Goal: Task Accomplishment & Management: Manage account settings

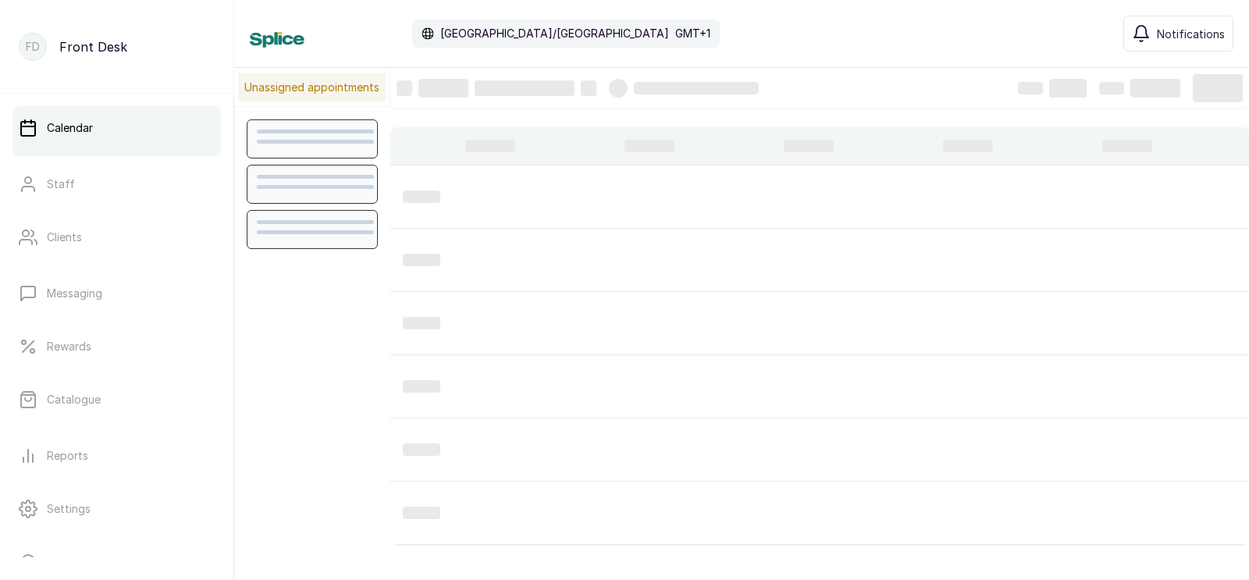
scroll to position [524, 0]
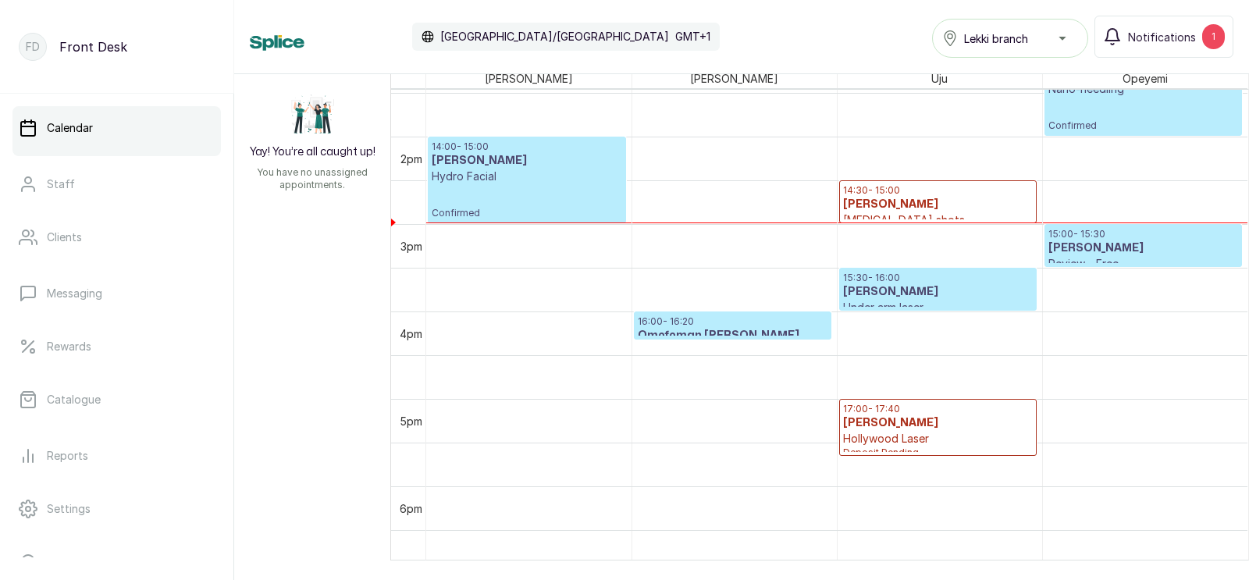
click at [1092, 251] on h3 "[PERSON_NAME]" at bounding box center [1143, 248] width 190 height 16
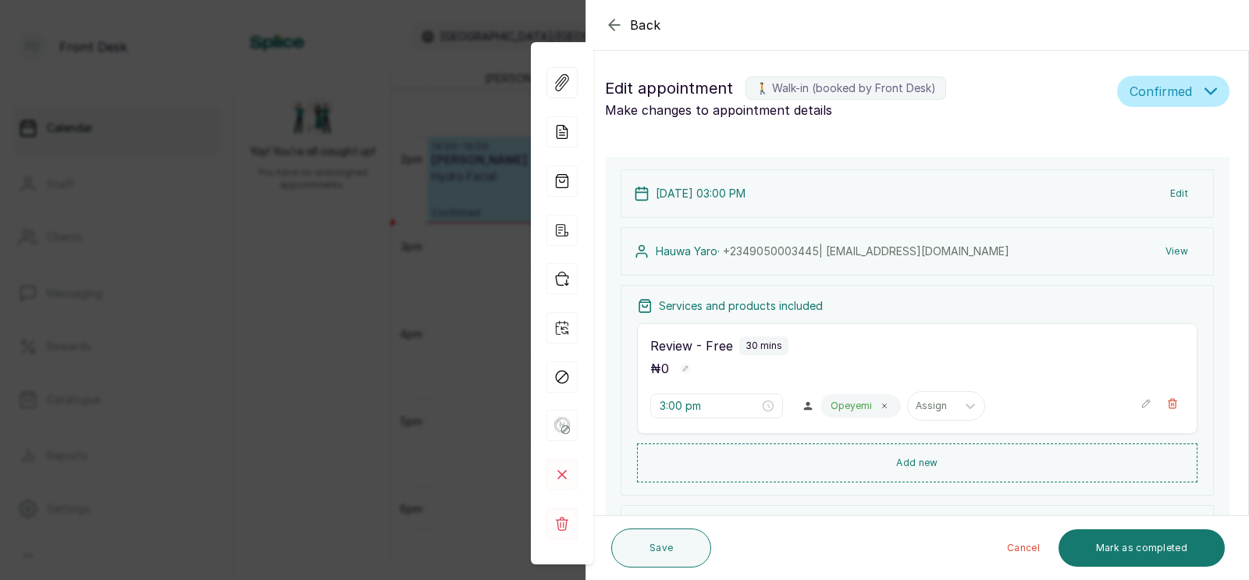
click at [1174, 248] on button "View" at bounding box center [1177, 251] width 48 height 28
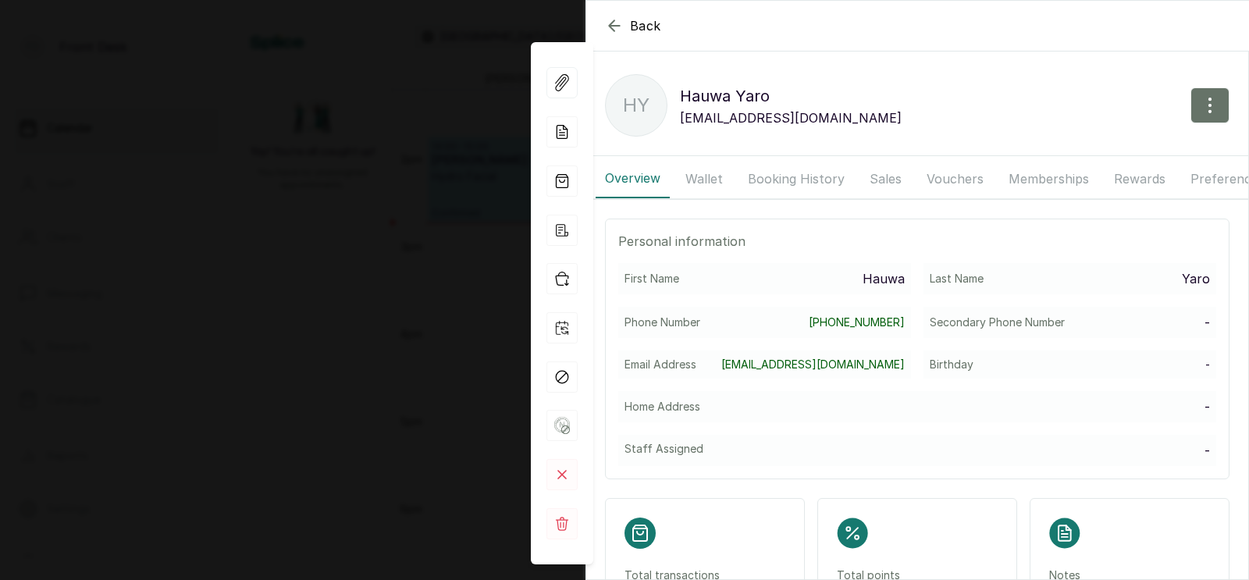
click at [777, 182] on button "Booking History" at bounding box center [795, 178] width 115 height 39
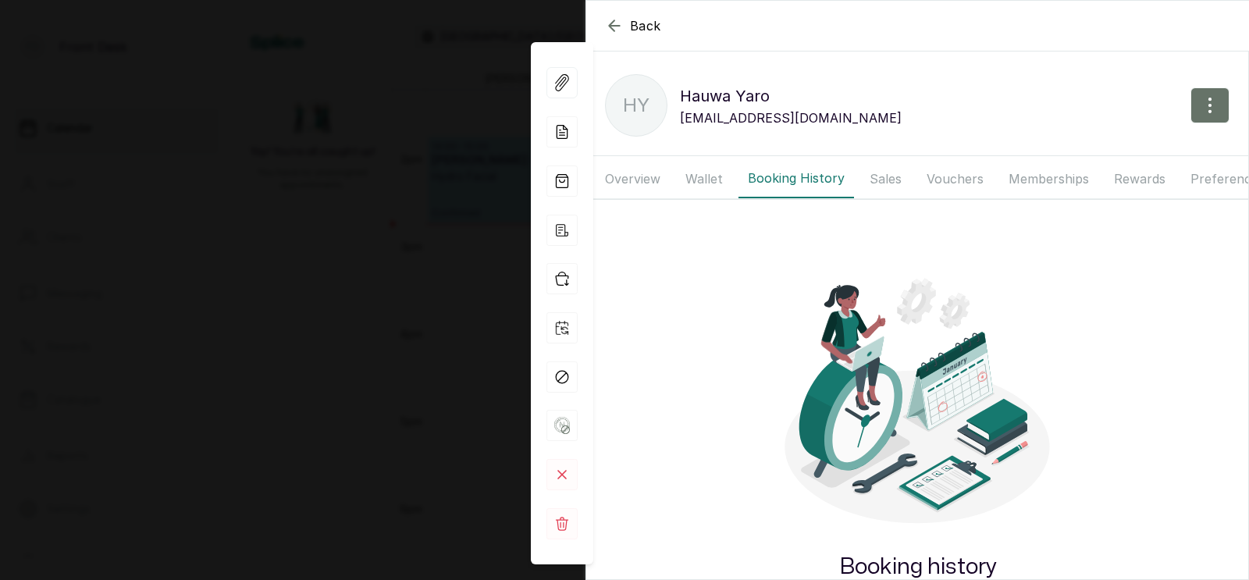
click at [777, 175] on button "Booking History" at bounding box center [795, 178] width 115 height 39
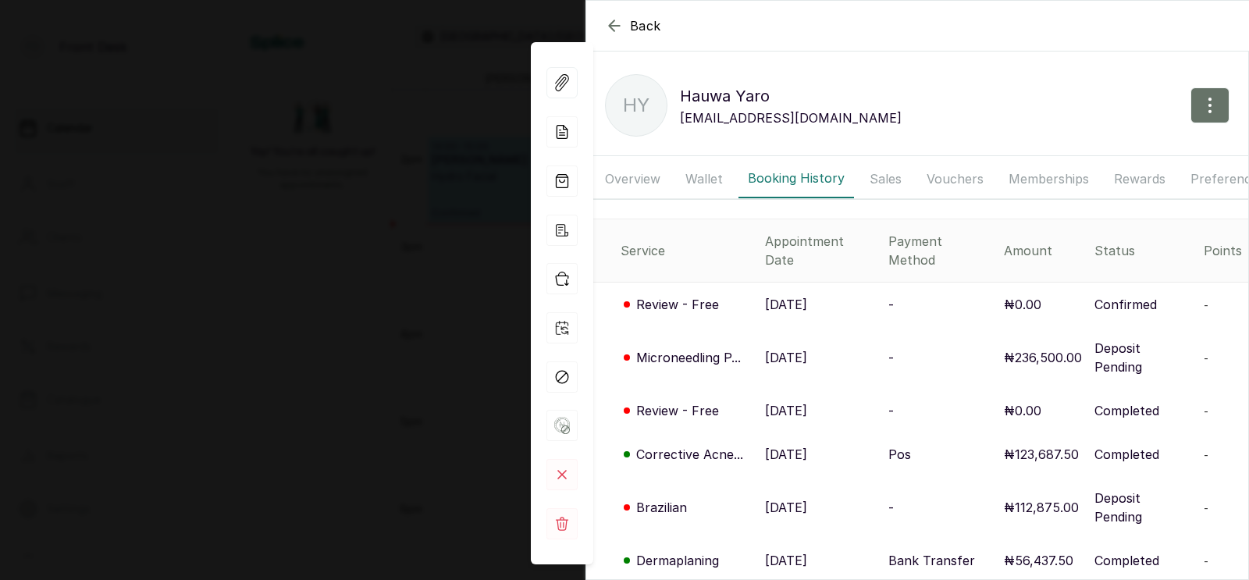
click at [794, 445] on p "[DATE]" at bounding box center [786, 454] width 42 height 19
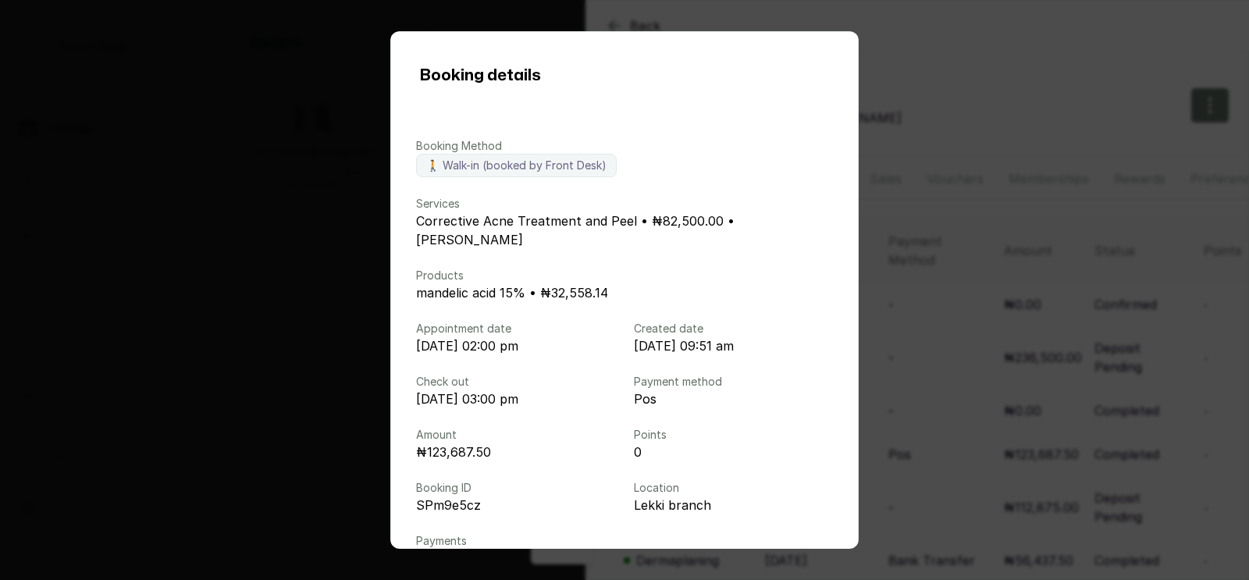
click at [986, 388] on div "Booking details Booking Method 🚶 Walk-in (booked by Front Desk) Services Correc…" at bounding box center [624, 290] width 1249 height 580
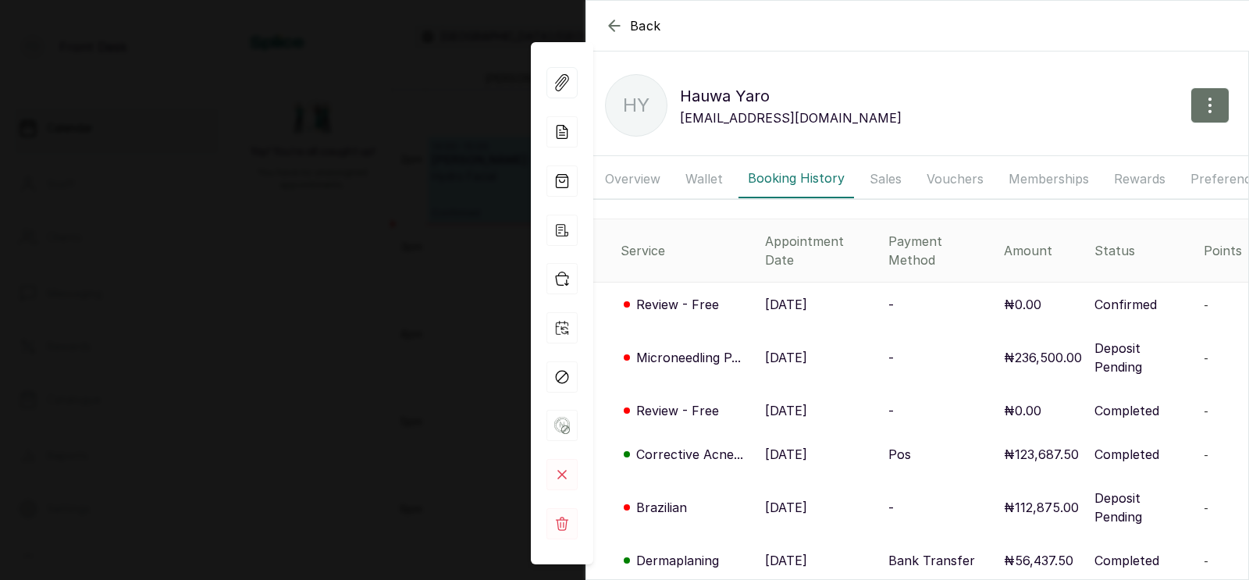
click at [782, 348] on p "[DATE]" at bounding box center [786, 357] width 42 height 19
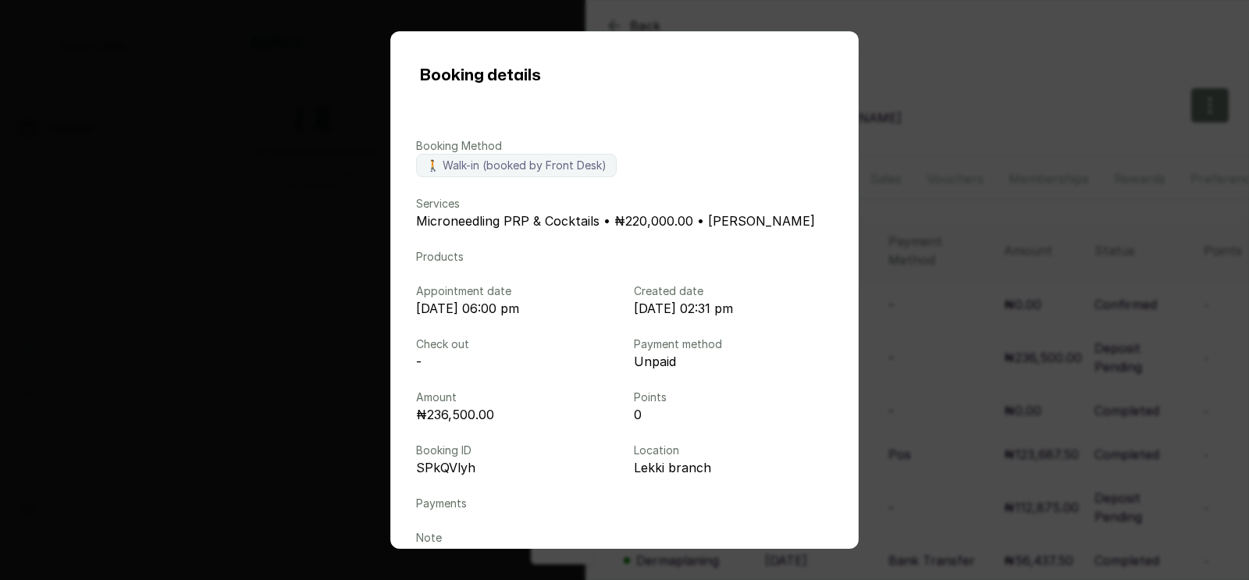
click at [947, 364] on div "Booking details Booking Method 🚶 Walk-in (booked by Front Desk) Services Micron…" at bounding box center [624, 290] width 1249 height 580
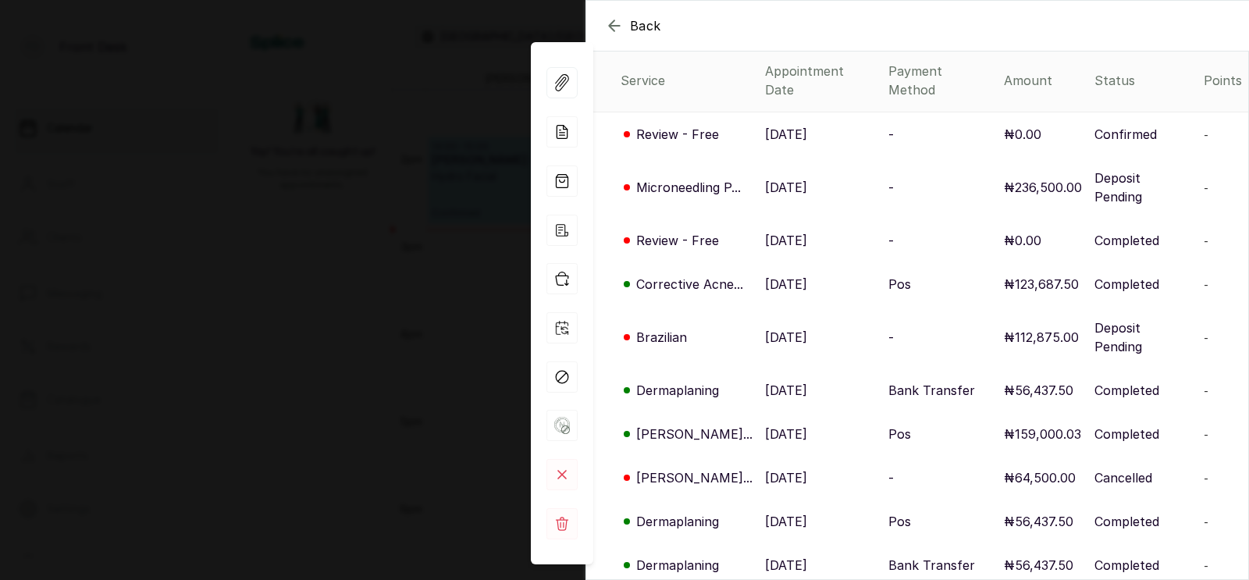
scroll to position [180, 0]
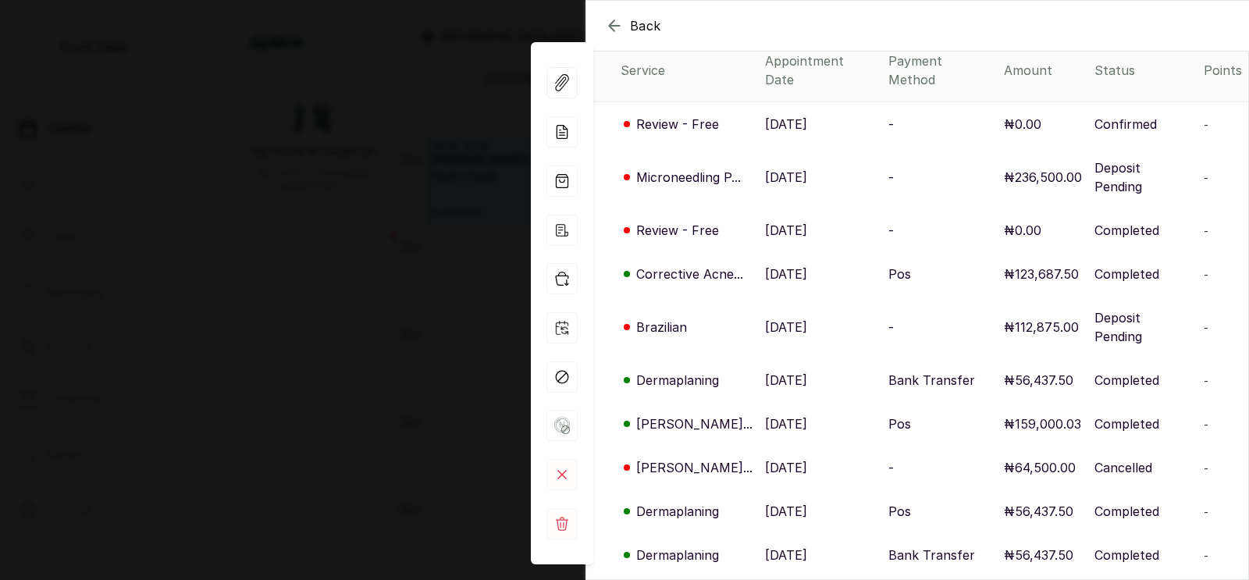
click at [402, 382] on div "Back [PERSON_NAME] HY [PERSON_NAME] [EMAIL_ADDRESS][DOMAIN_NAME] Overview Walle…" at bounding box center [624, 290] width 1249 height 580
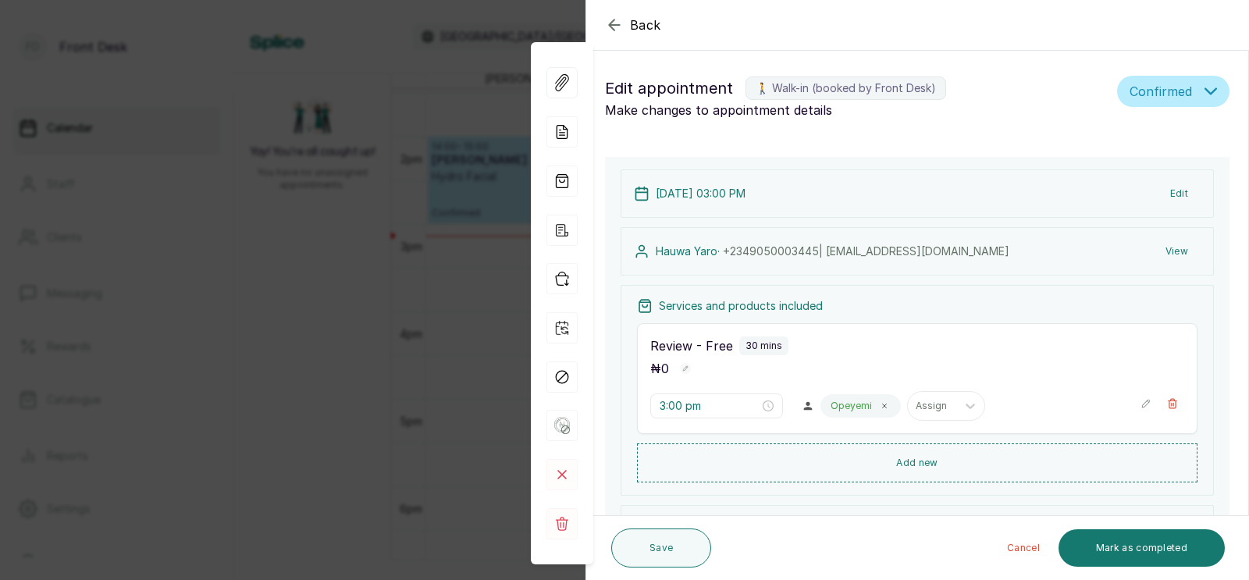
click at [402, 382] on div "Back Appointment Details Edit appointment 🚶 Walk-in (booked by Front Desk) Make…" at bounding box center [624, 290] width 1249 height 580
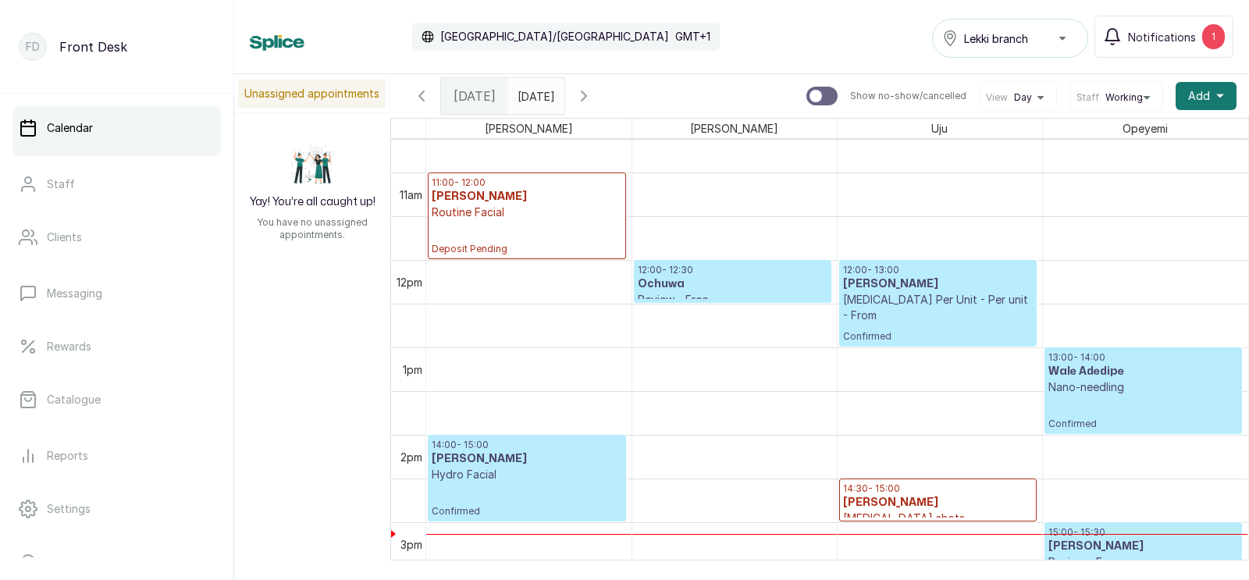
scroll to position [1003, 0]
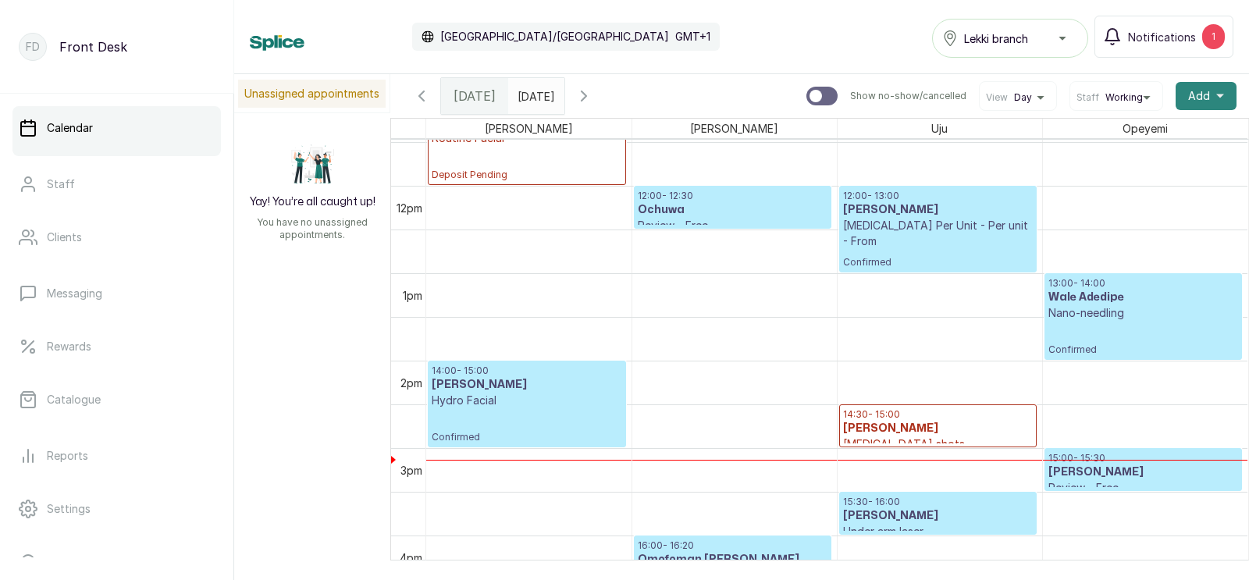
click at [1204, 93] on span "Add" at bounding box center [1199, 96] width 22 height 16
click at [1126, 140] on span "Add Appointment" at bounding box center [1149, 138] width 150 height 19
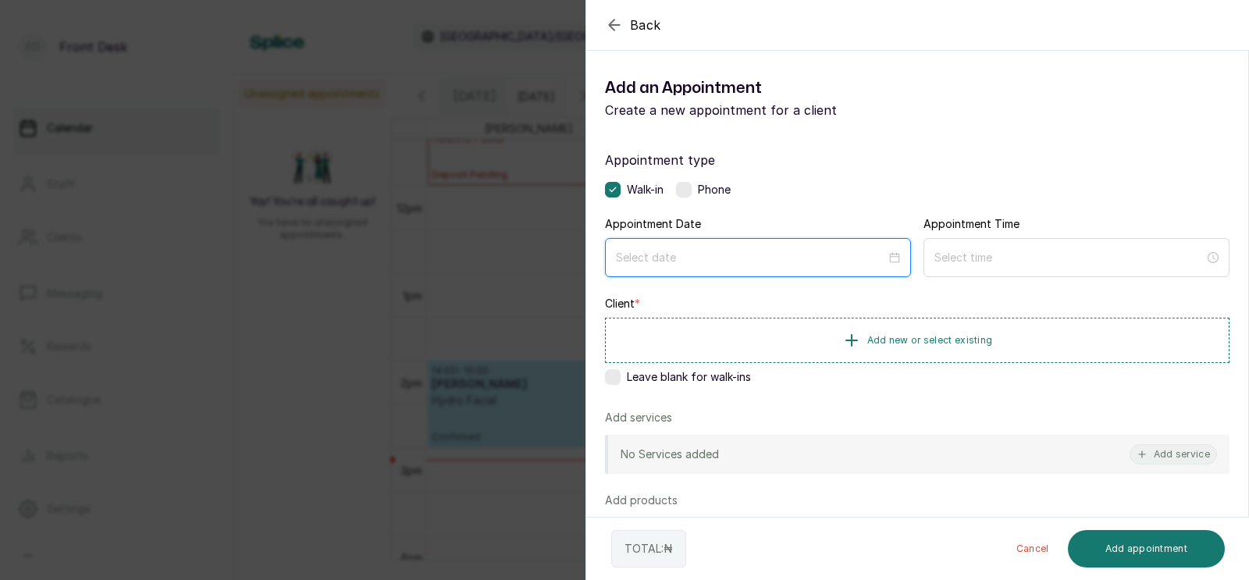
click at [716, 264] on input at bounding box center [751, 257] width 270 height 17
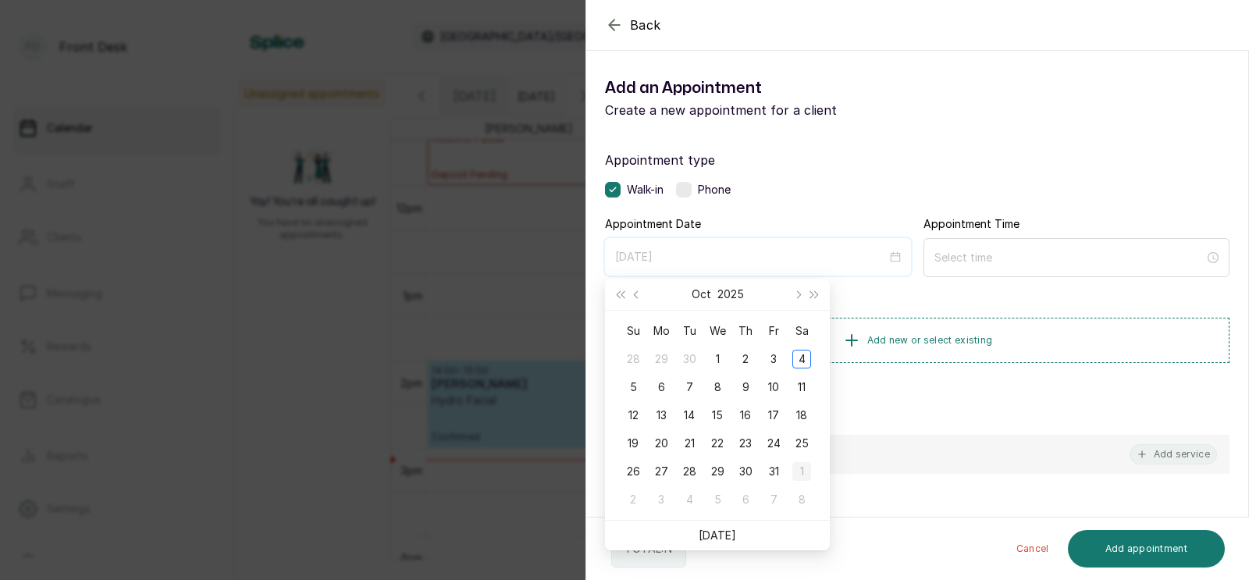
type input "[DATE]"
click at [798, 474] on div "1" at bounding box center [801, 471] width 19 height 19
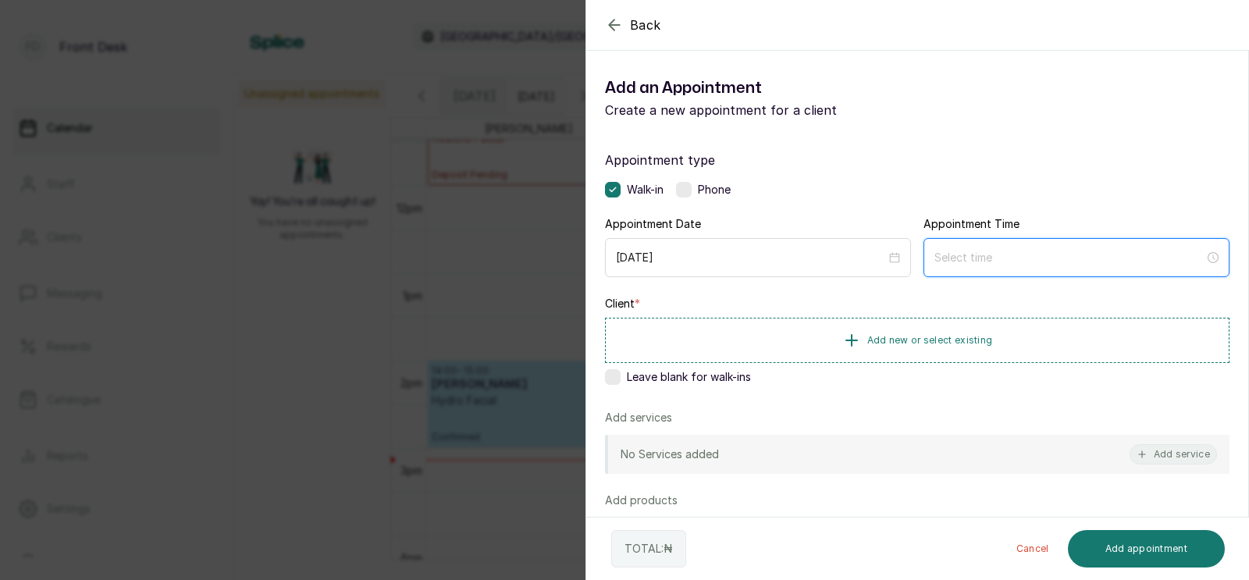
click at [993, 259] on input at bounding box center [1069, 257] width 270 height 17
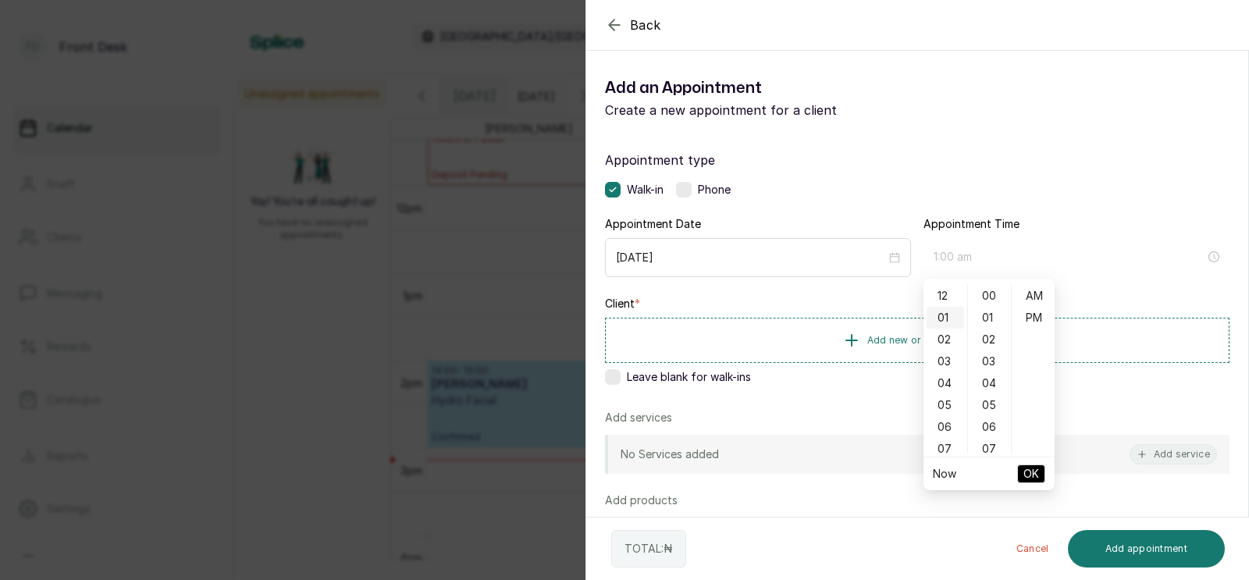
click at [945, 318] on div "01" at bounding box center [944, 318] width 37 height 22
type input "1:00 pm"
click at [1029, 312] on div "PM" at bounding box center [1032, 318] width 37 height 22
click at [1030, 471] on span "OK" at bounding box center [1031, 474] width 16 height 30
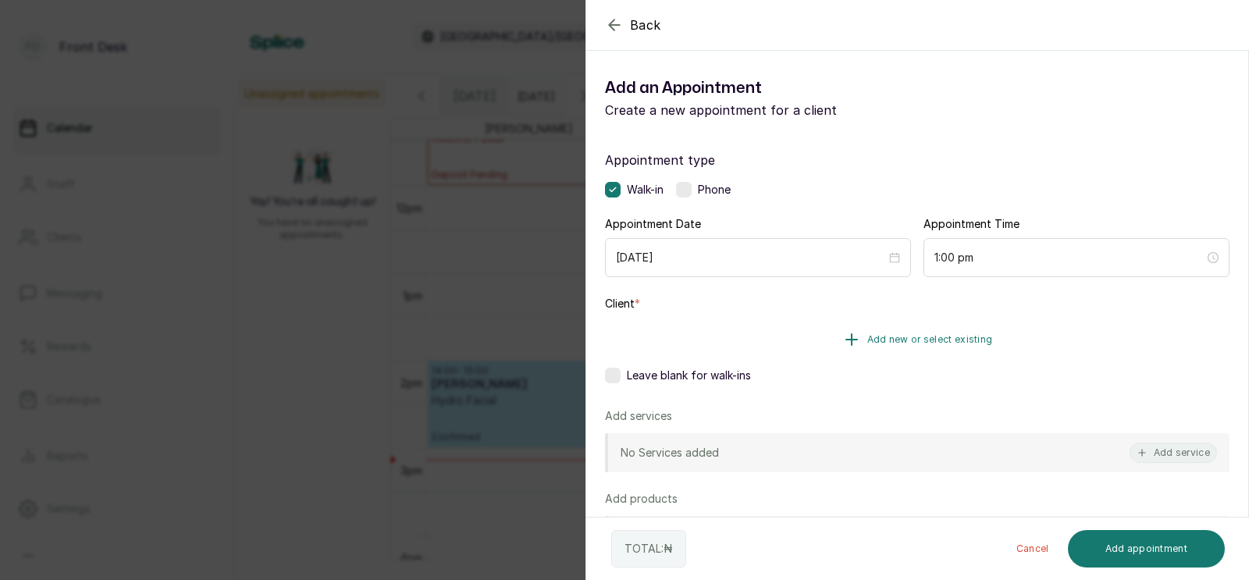
click at [907, 343] on span "Add new or select existing" at bounding box center [930, 339] width 126 height 12
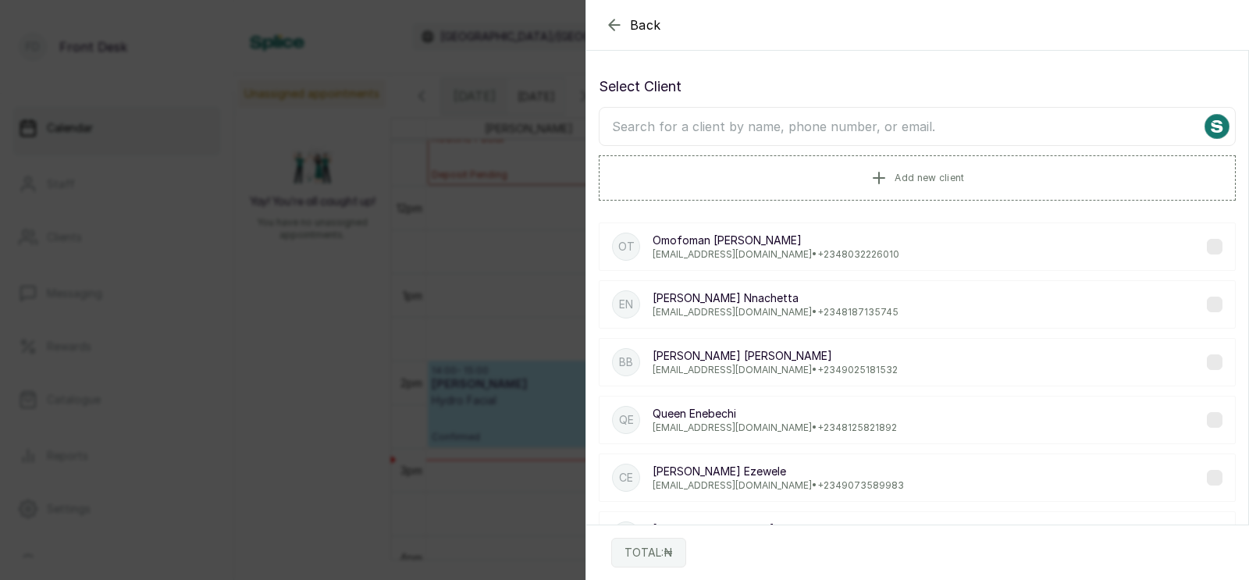
click at [842, 128] on input "text" at bounding box center [917, 126] width 637 height 39
type input "wale"
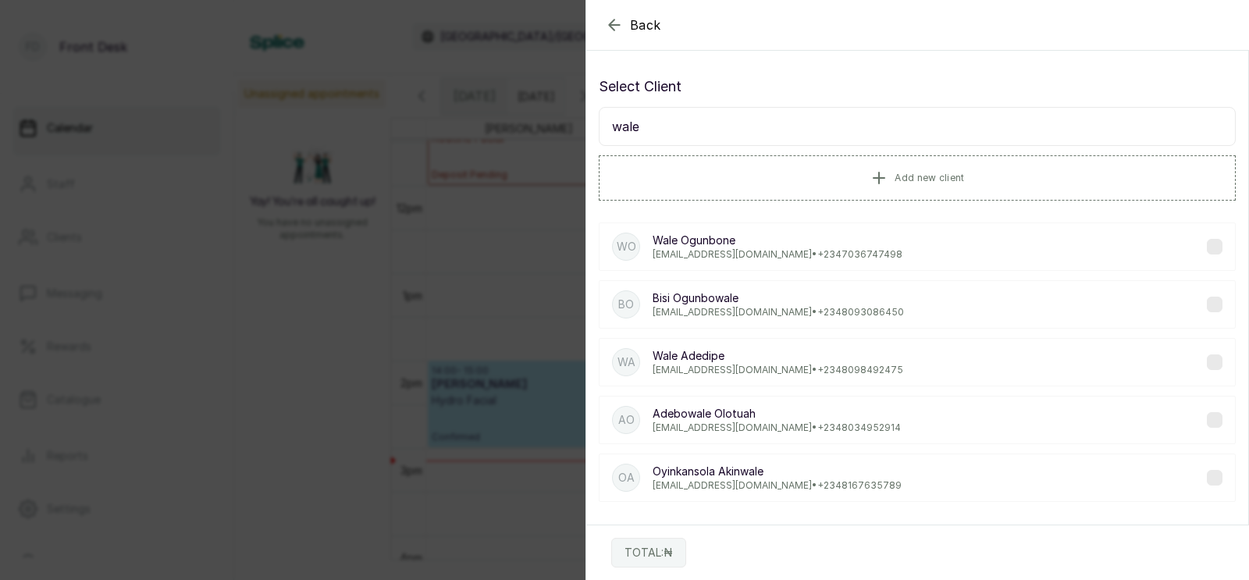
click at [734, 374] on p "[EMAIL_ADDRESS][DOMAIN_NAME] • [PHONE_NUMBER]" at bounding box center [777, 370] width 251 height 12
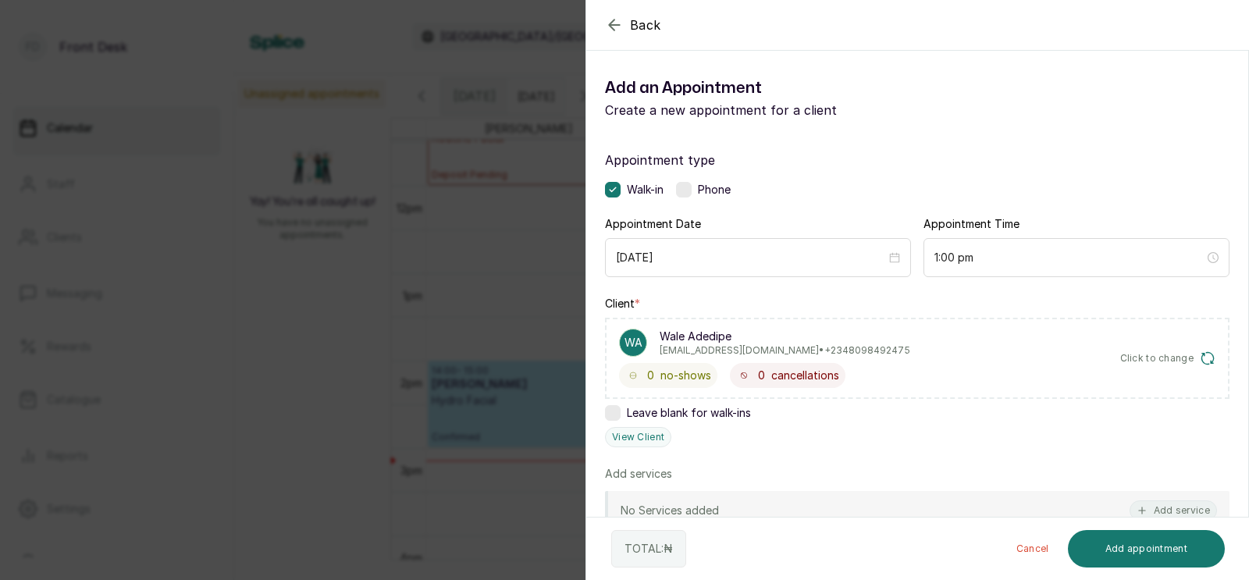
scroll to position [162, 0]
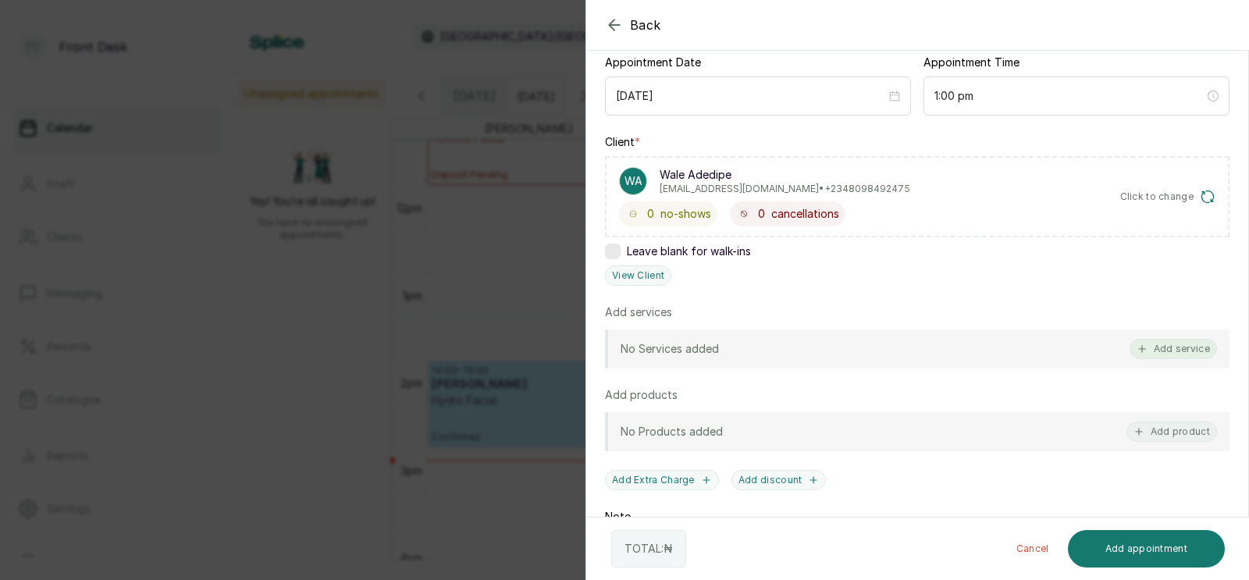
click at [1174, 346] on button "Add service" at bounding box center [1172, 349] width 87 height 20
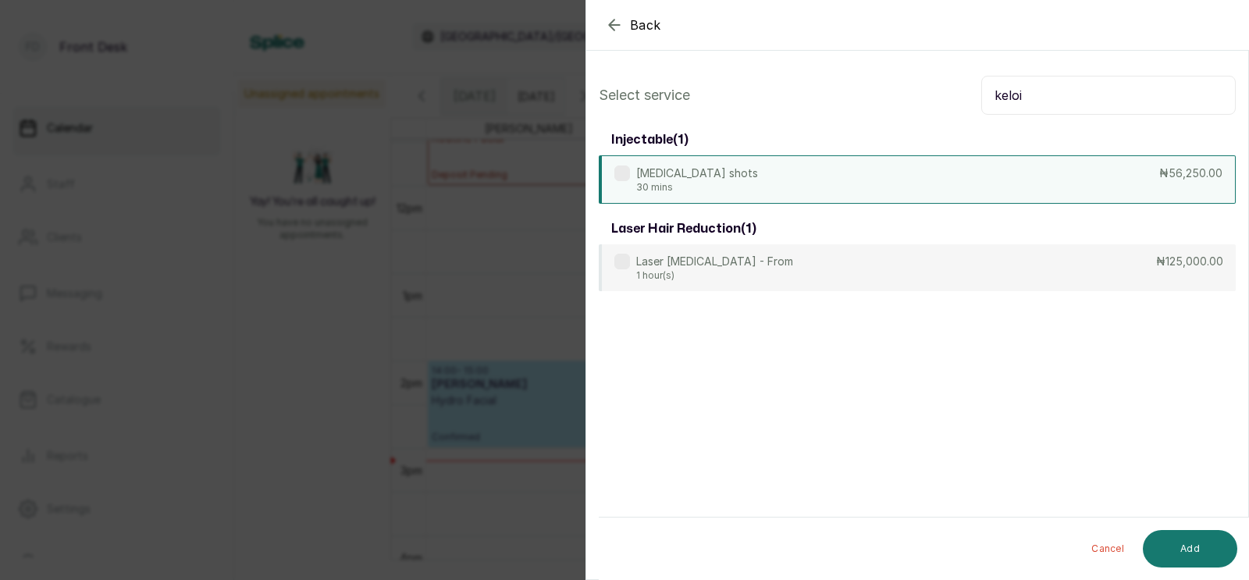
type input "keloi"
click at [922, 172] on div "[MEDICAL_DATA] shots 30 mins ₦56,250.00" at bounding box center [917, 179] width 637 height 48
click at [1186, 543] on button "Add" at bounding box center [1189, 548] width 94 height 37
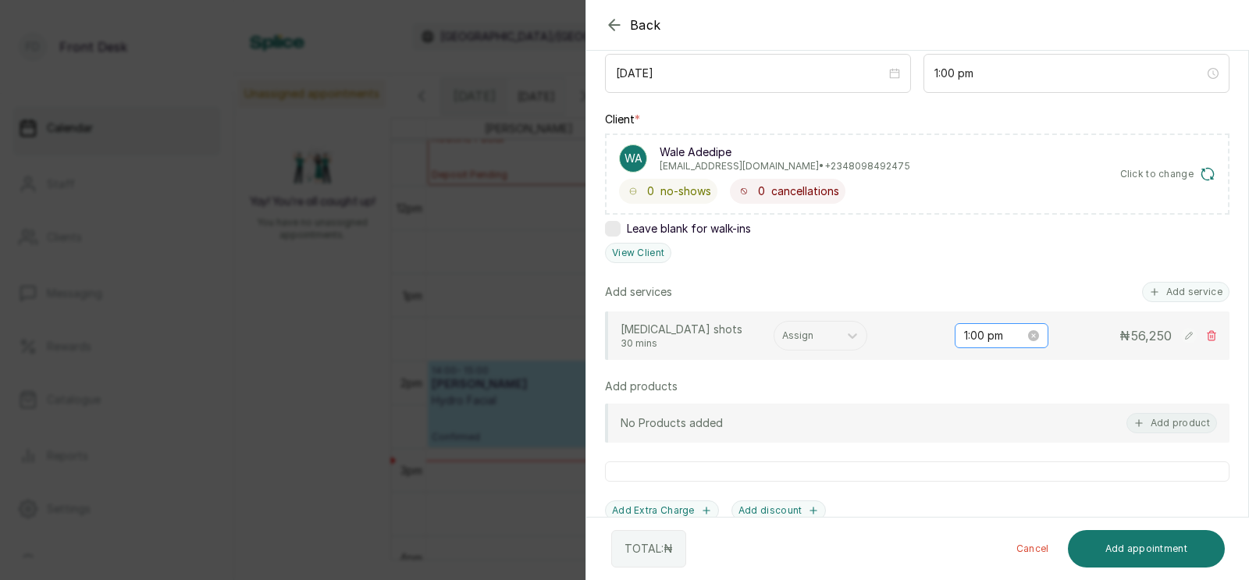
scroll to position [239, 0]
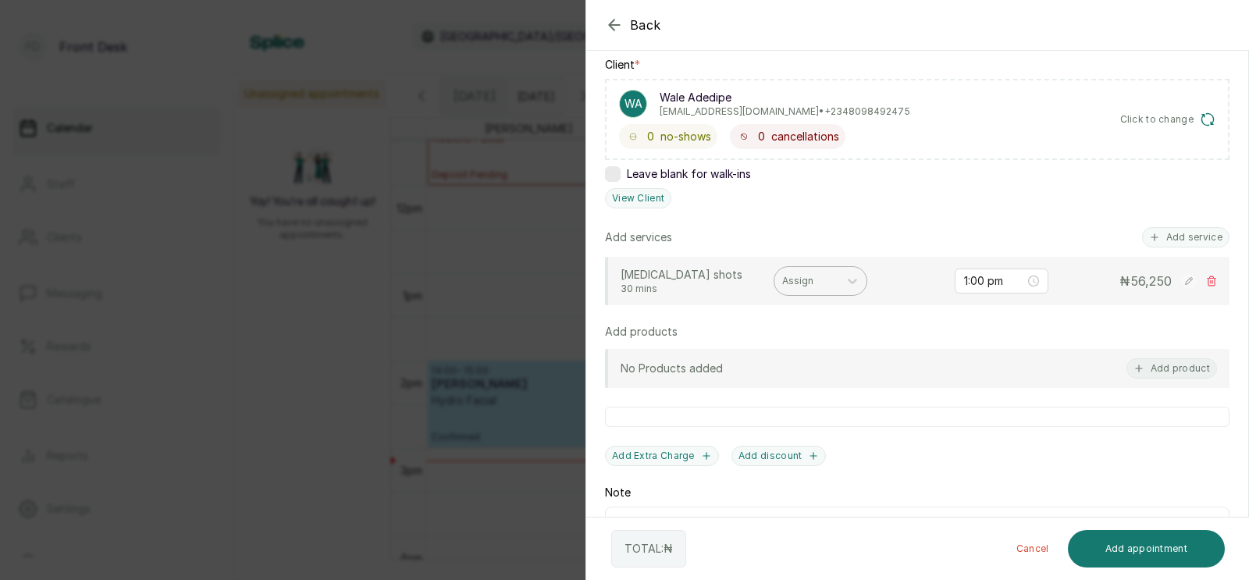
click at [796, 279] on div at bounding box center [806, 281] width 48 height 14
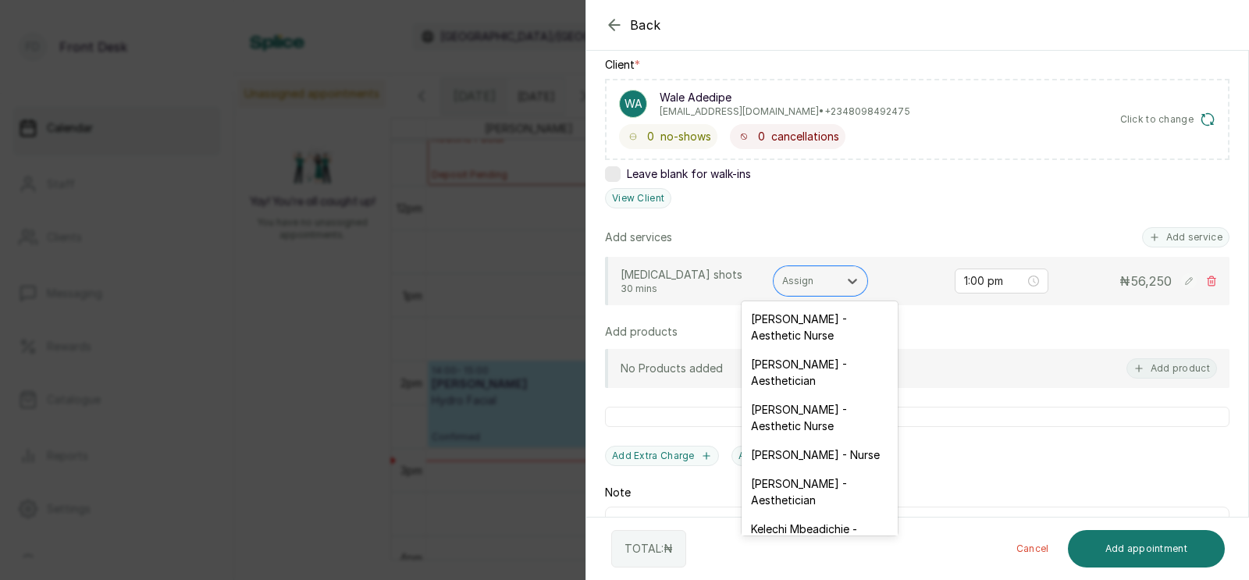
scroll to position [238, 0]
click at [780, 410] on div "[PERSON_NAME] - Aesthetic Nurse" at bounding box center [819, 417] width 156 height 45
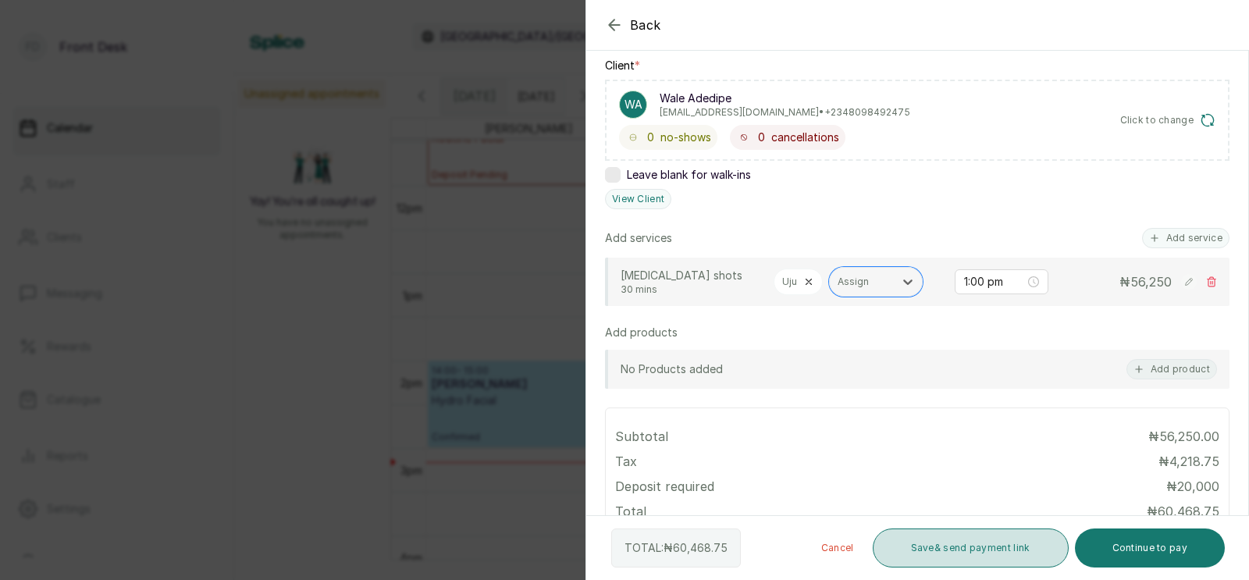
click at [979, 555] on button "Save & send payment link" at bounding box center [970, 547] width 196 height 39
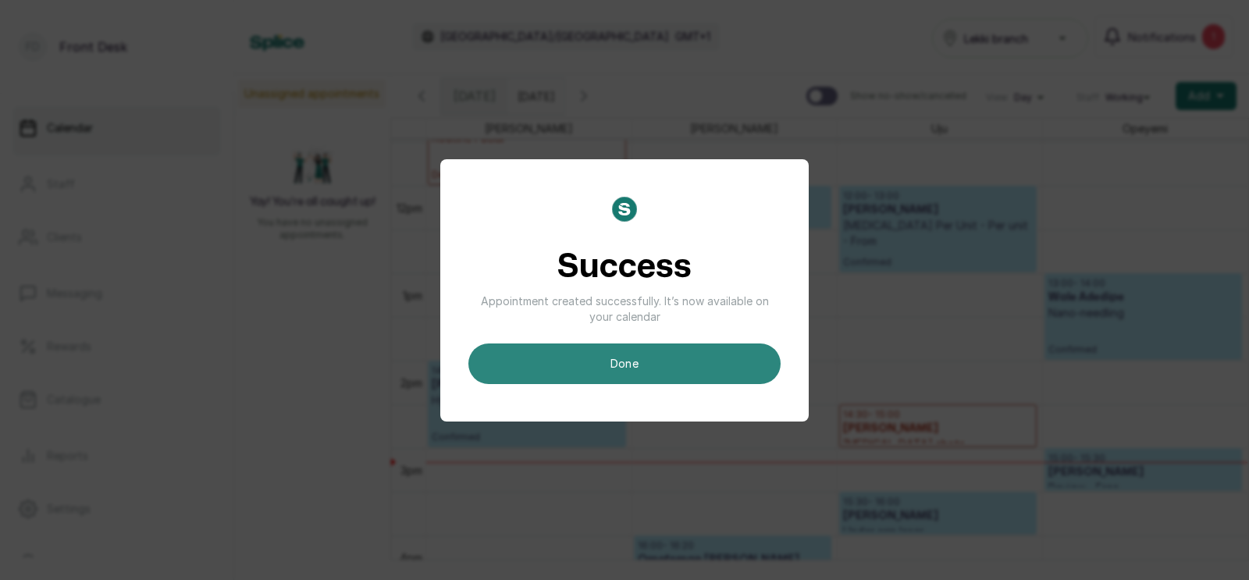
click at [671, 360] on button "done" at bounding box center [624, 363] width 312 height 41
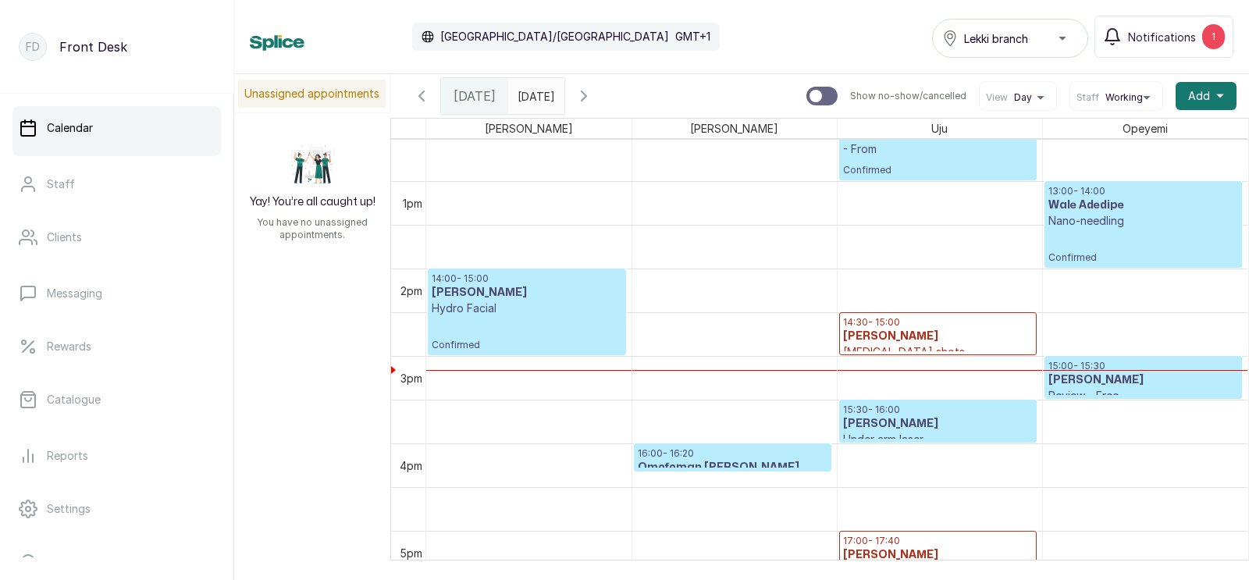
scroll to position [1099, 0]
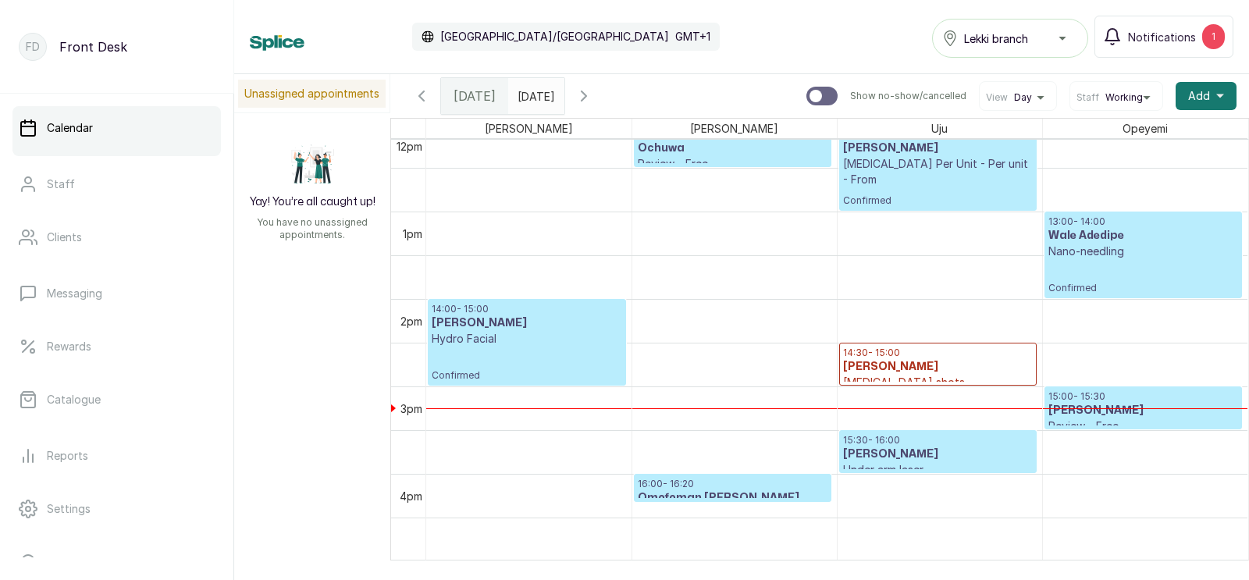
click at [943, 373] on h3 "[PERSON_NAME]" at bounding box center [938, 367] width 190 height 16
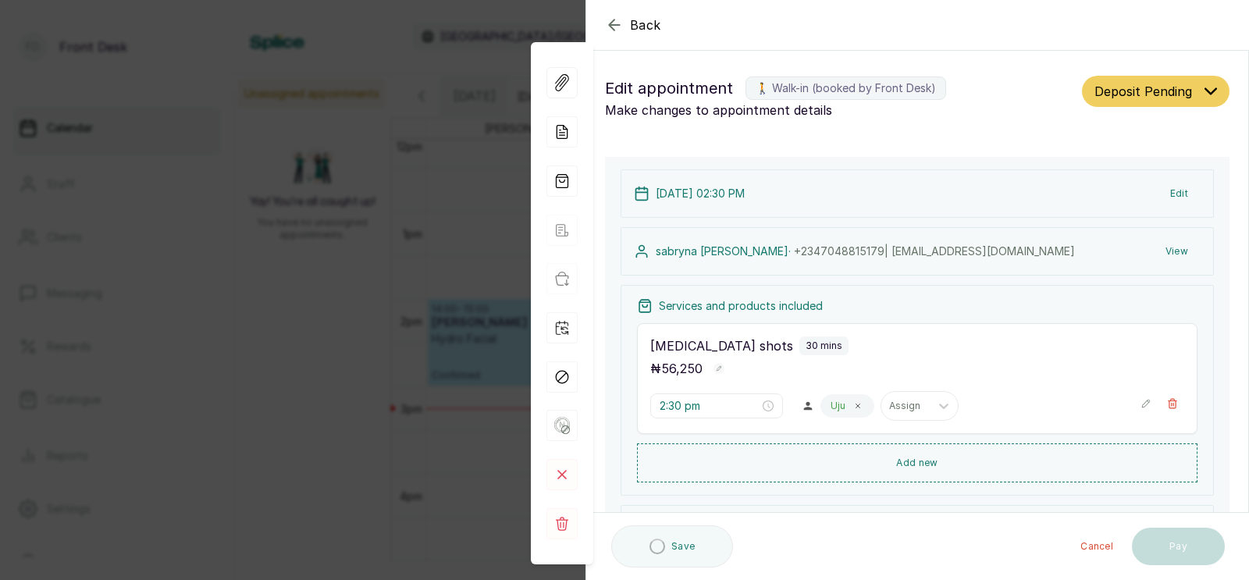
type input "2:30 pm"
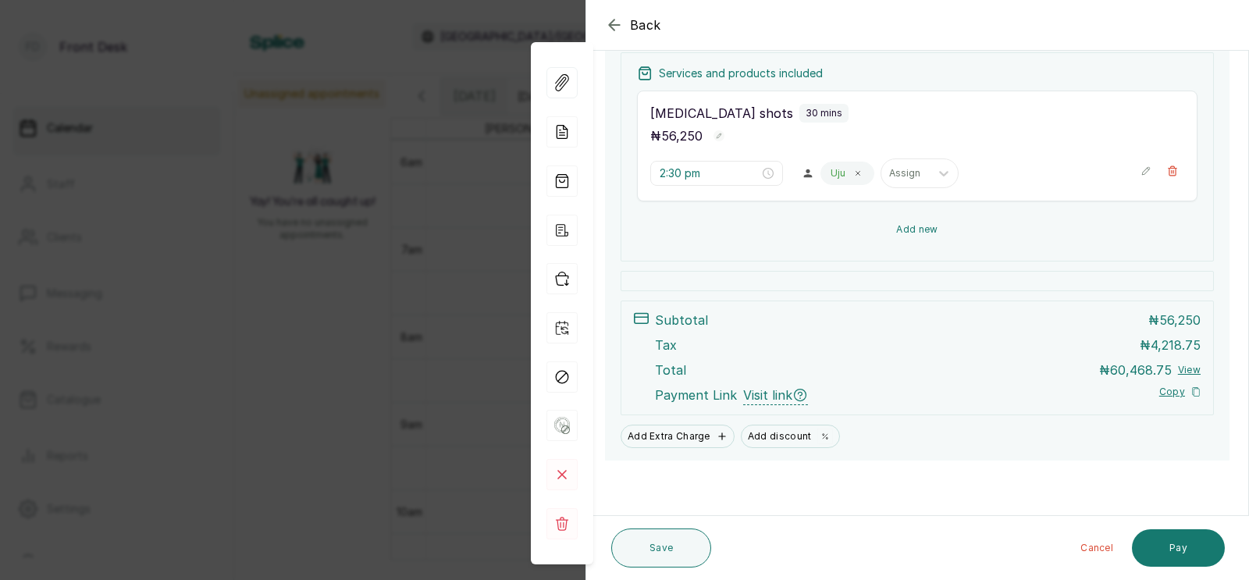
scroll to position [233, 0]
click at [908, 227] on button "Add new" at bounding box center [917, 229] width 560 height 37
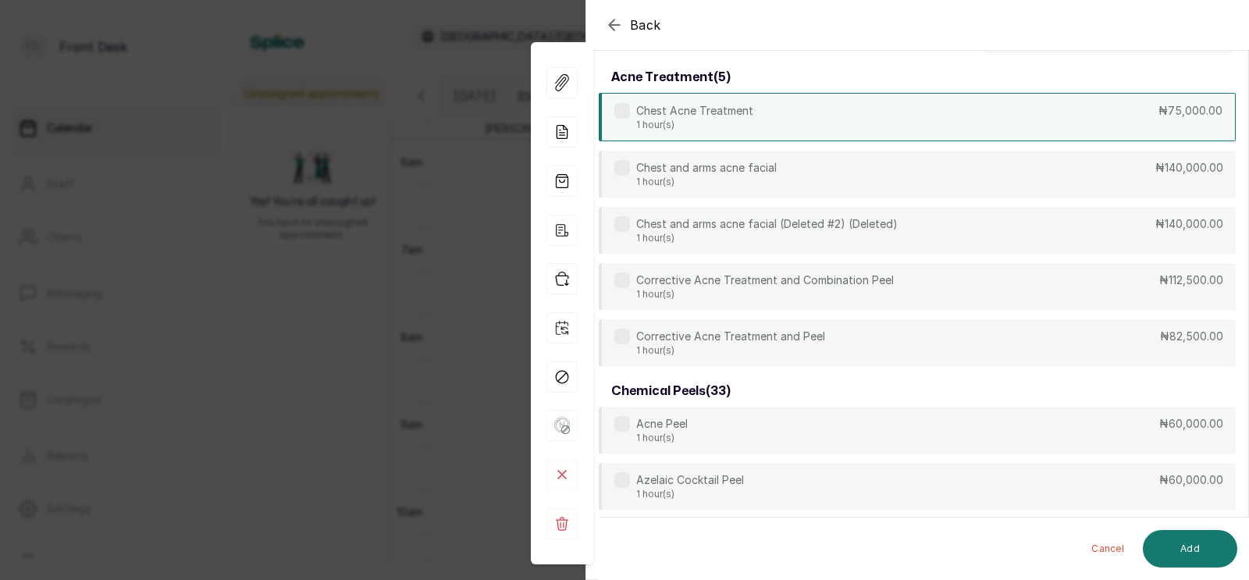
scroll to position [0, 0]
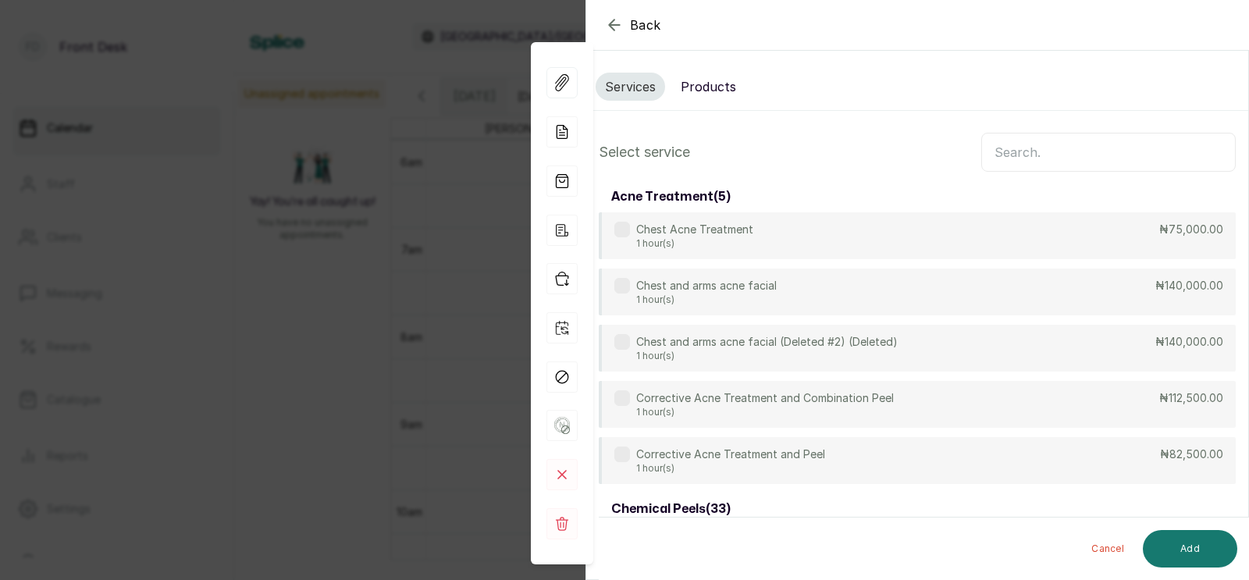
click at [1024, 153] on input "text" at bounding box center [1108, 152] width 254 height 39
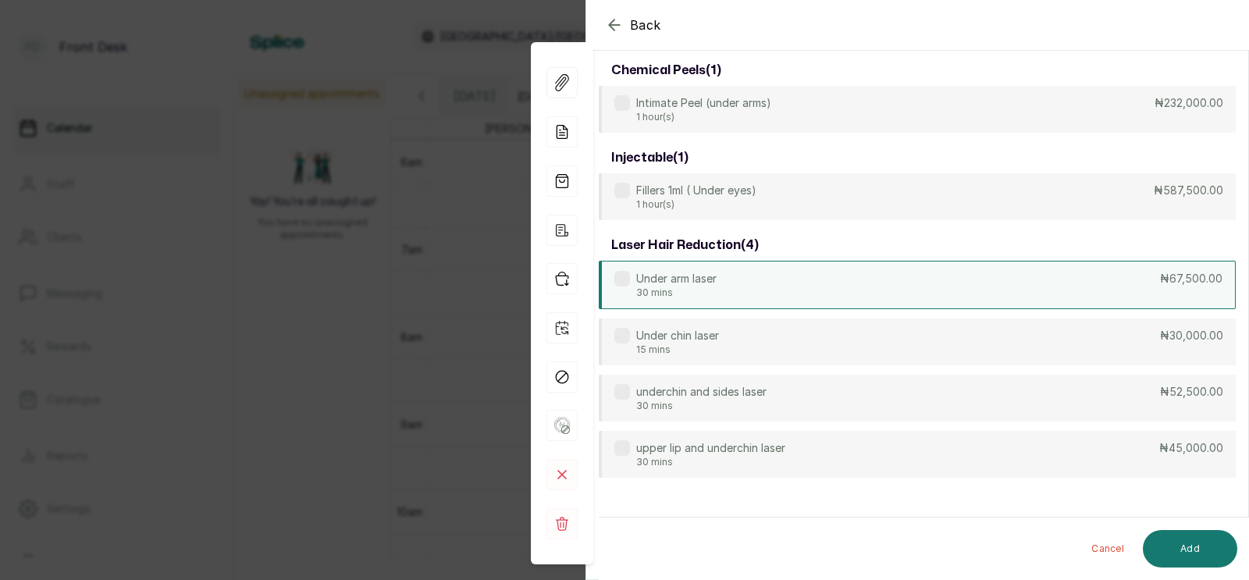
scroll to position [130, 0]
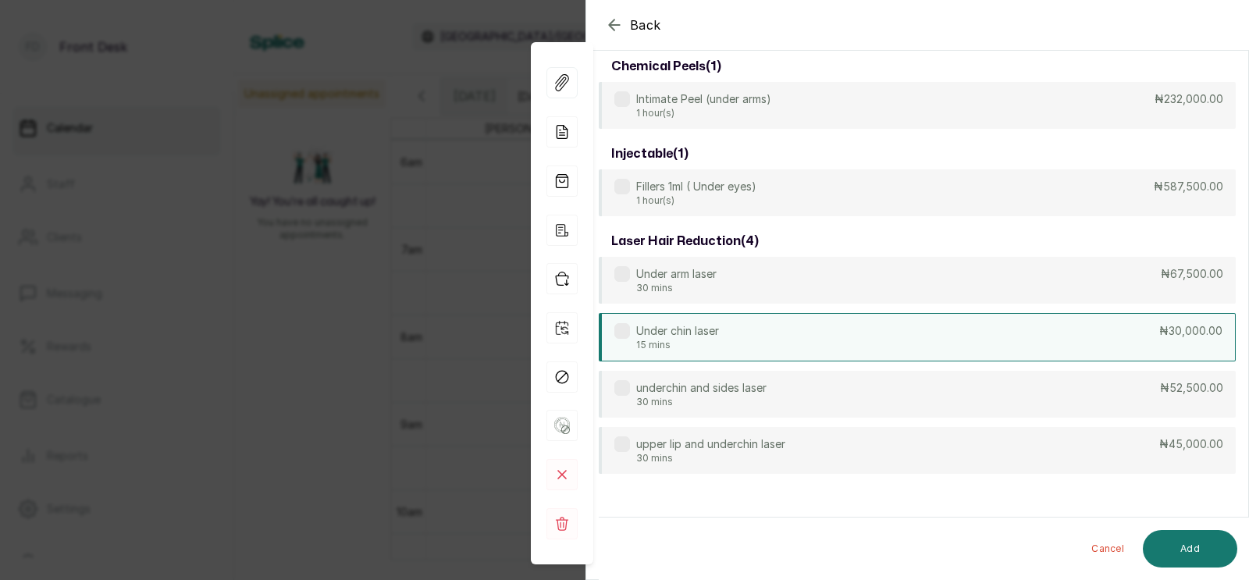
type input "under"
click at [723, 326] on div "Under chin laser 15 mins ₦30,000.00" at bounding box center [917, 337] width 637 height 48
click at [1182, 538] on button "Add" at bounding box center [1189, 548] width 94 height 37
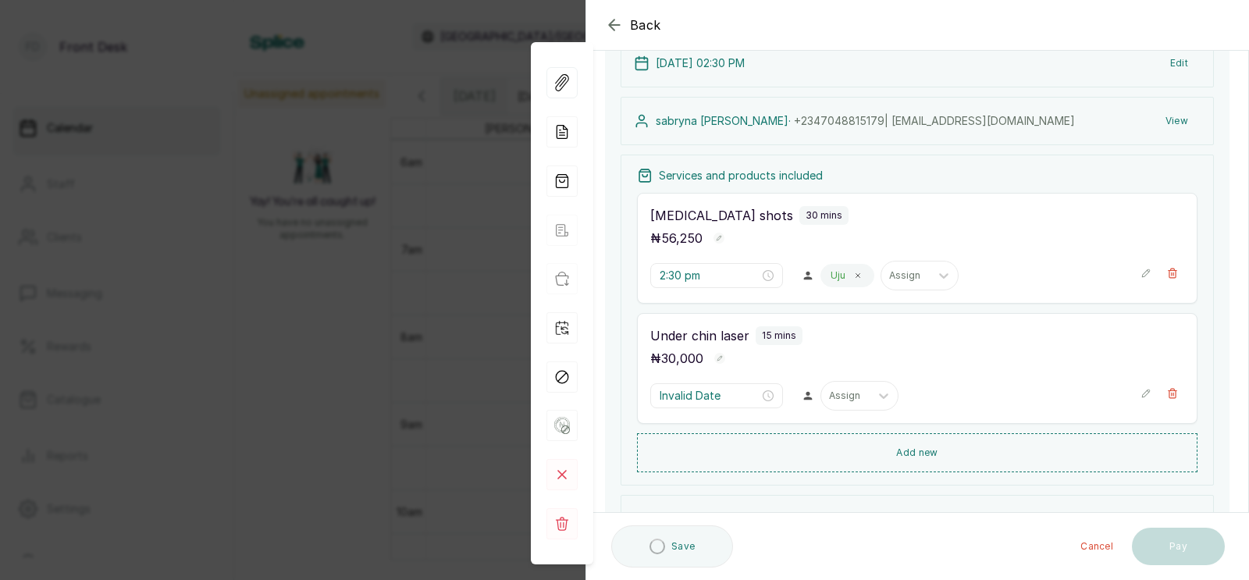
click at [829, 393] on div at bounding box center [845, 396] width 33 height 14
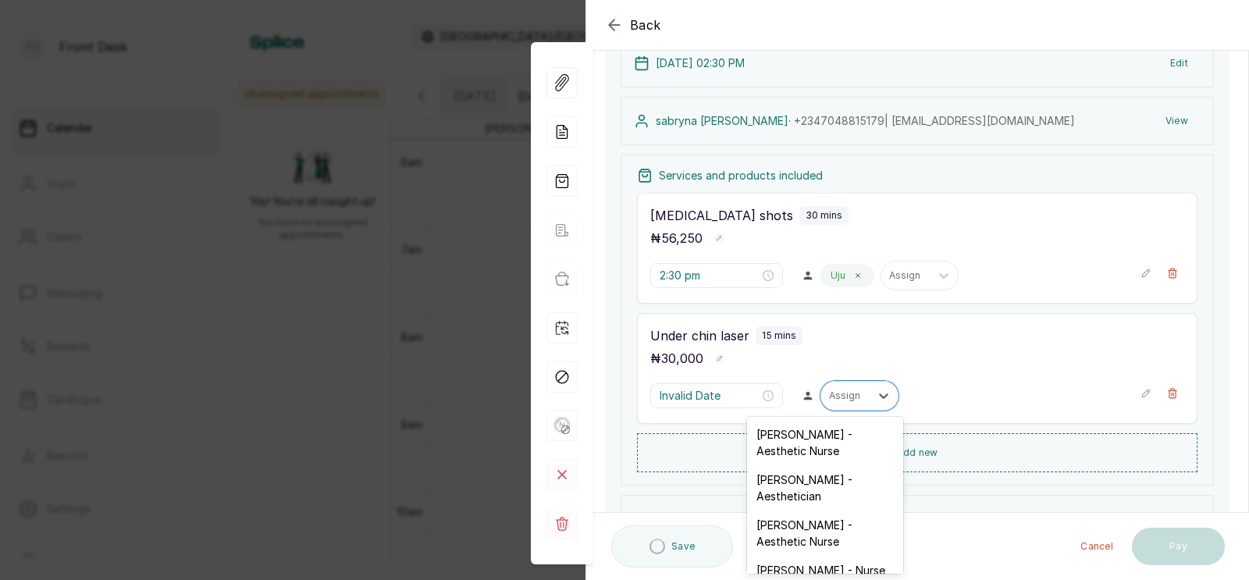
type input "3:00 pm"
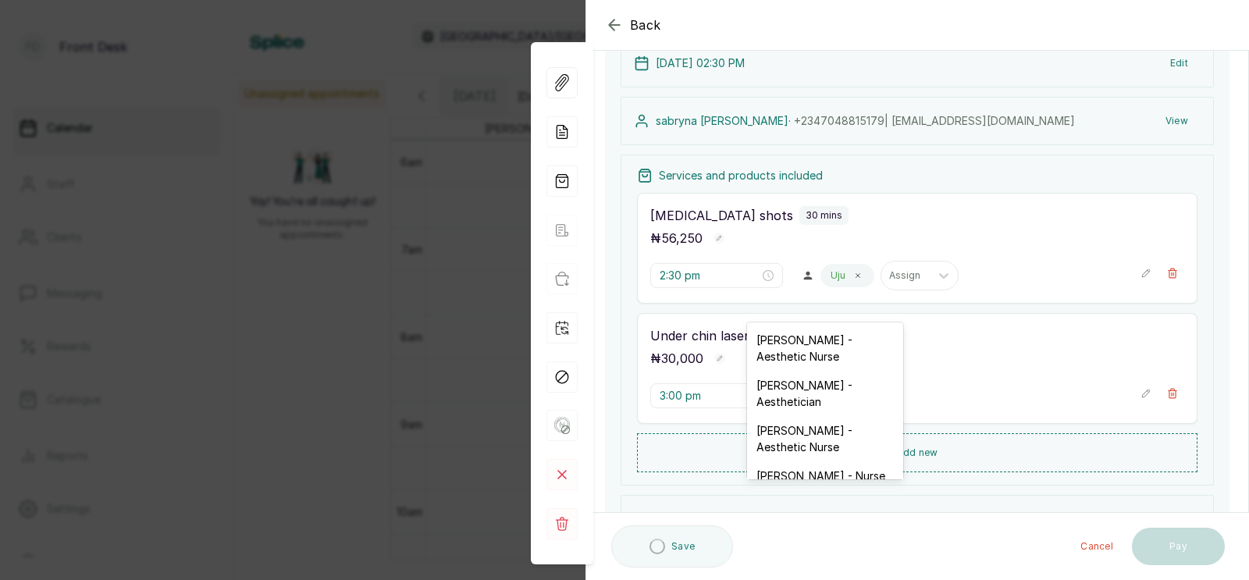
click at [793, 527] on div "Cancel Pay" at bounding box center [981, 546] width 485 height 50
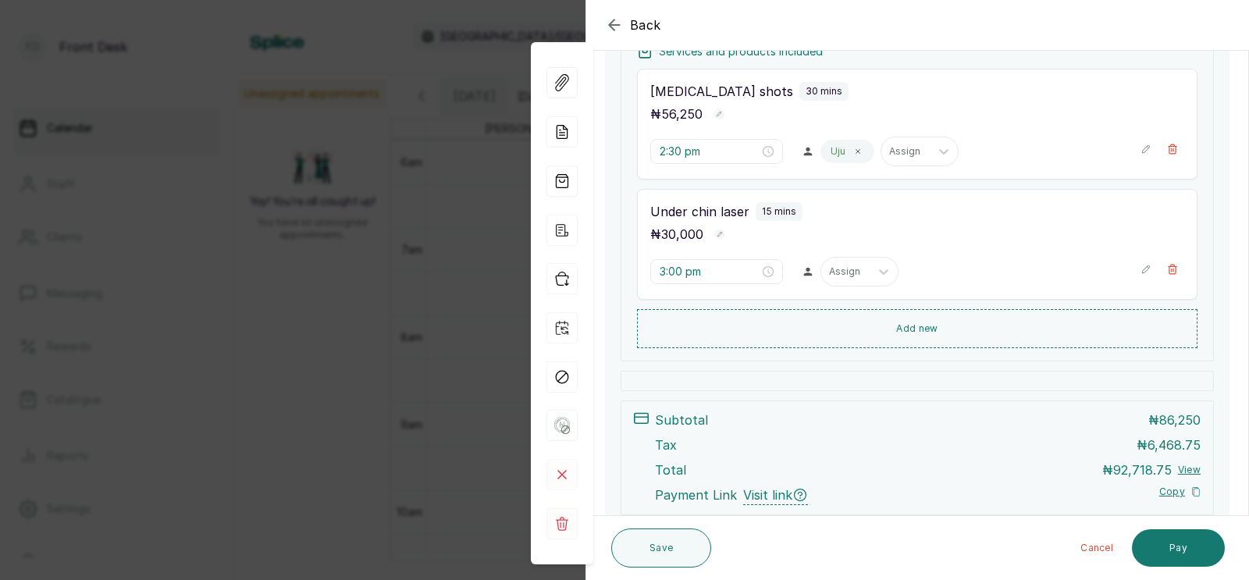
scroll to position [252, 0]
click at [829, 275] on div at bounding box center [845, 274] width 33 height 14
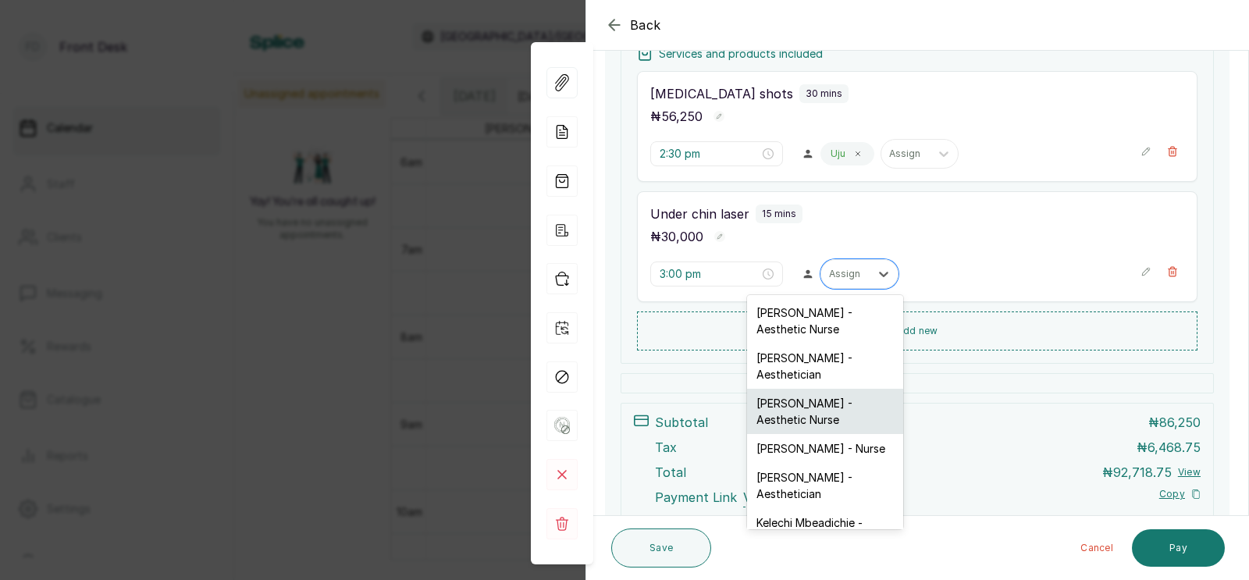
click at [794, 400] on div "[PERSON_NAME] - Aesthetic Nurse" at bounding box center [825, 411] width 156 height 45
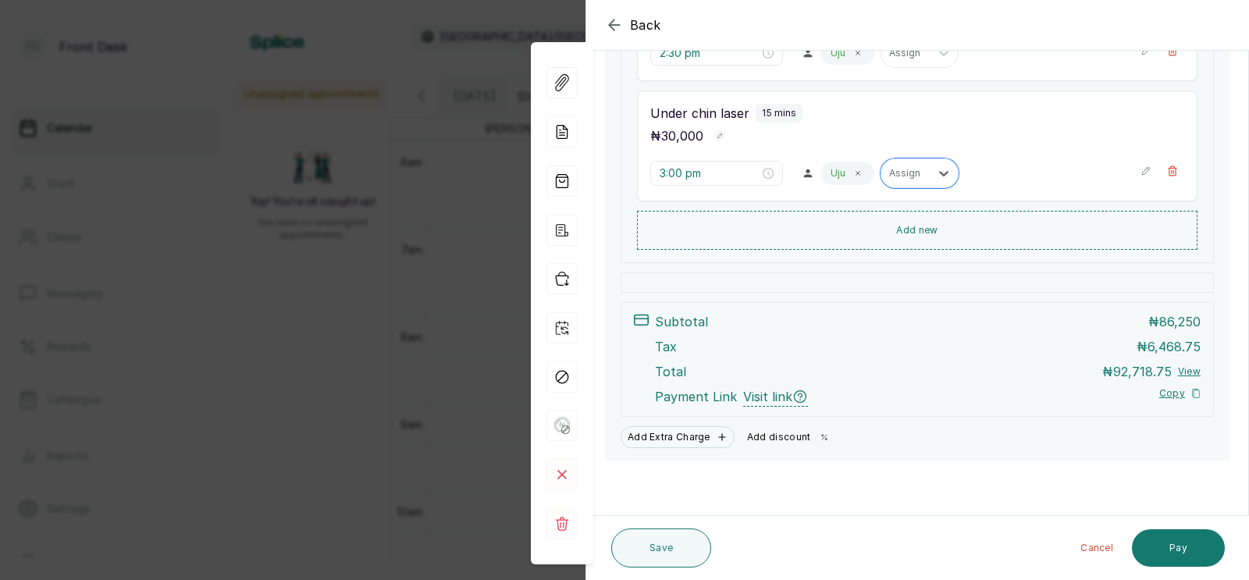
scroll to position [354, 0]
click at [772, 435] on button "Add discount" at bounding box center [790, 437] width 98 height 22
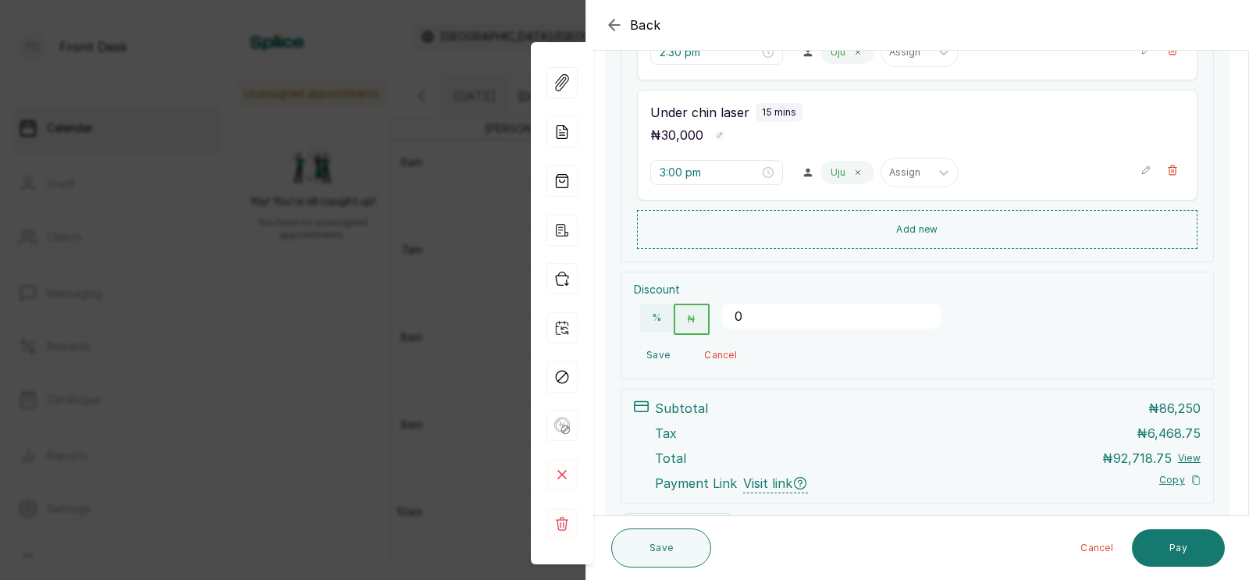
click at [769, 314] on input "0" at bounding box center [831, 316] width 219 height 25
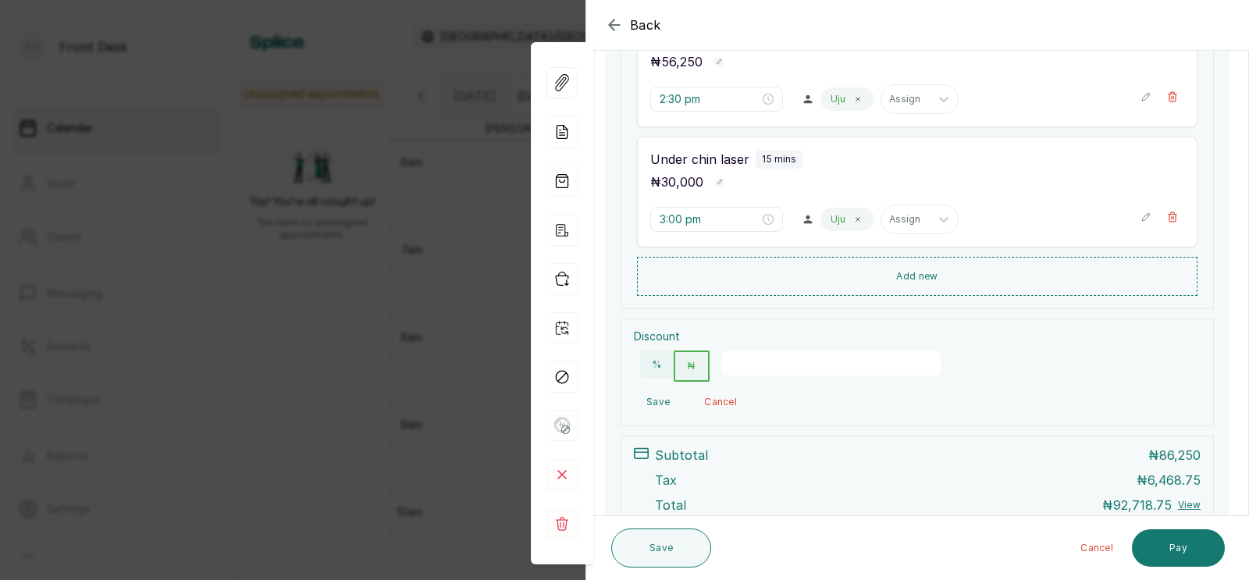
scroll to position [439, 0]
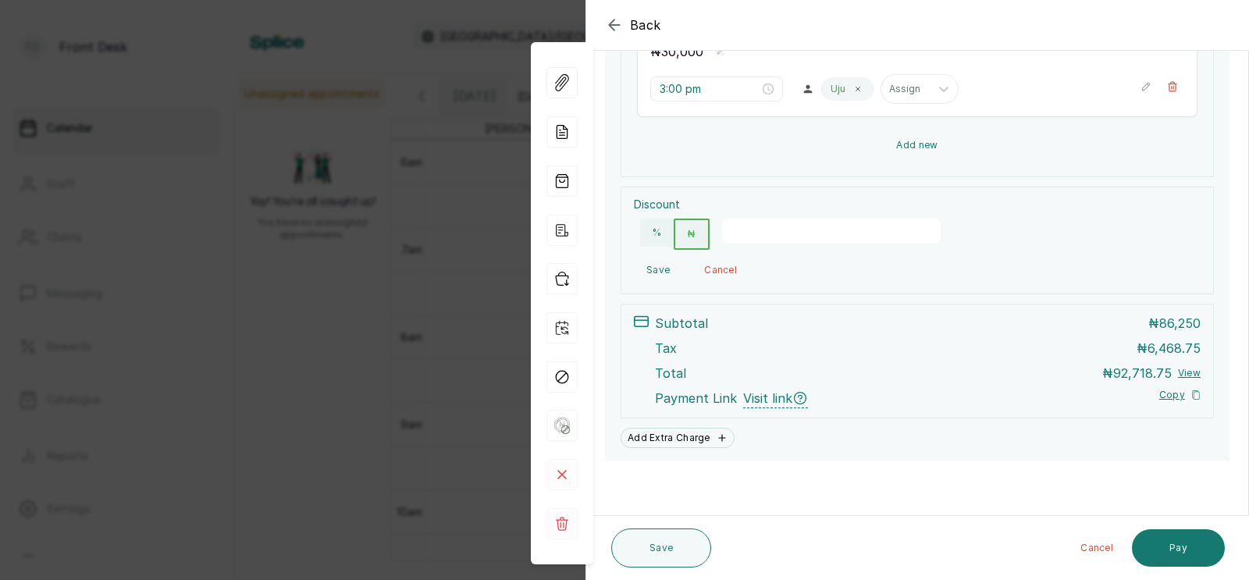
type input "3"
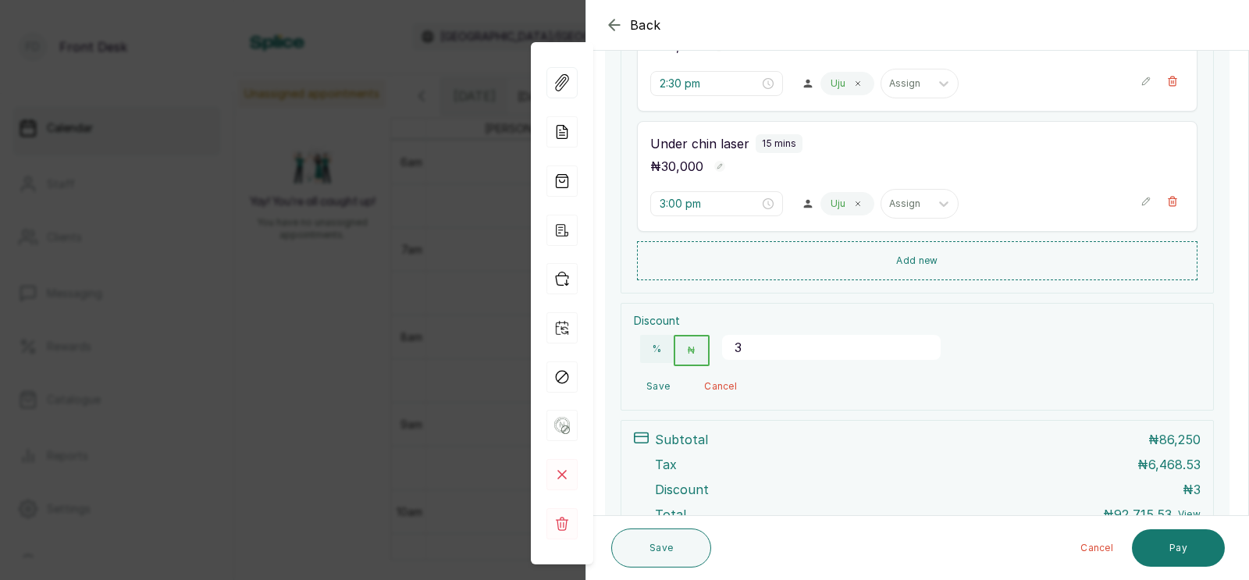
click at [750, 353] on input "3" at bounding box center [831, 347] width 219 height 25
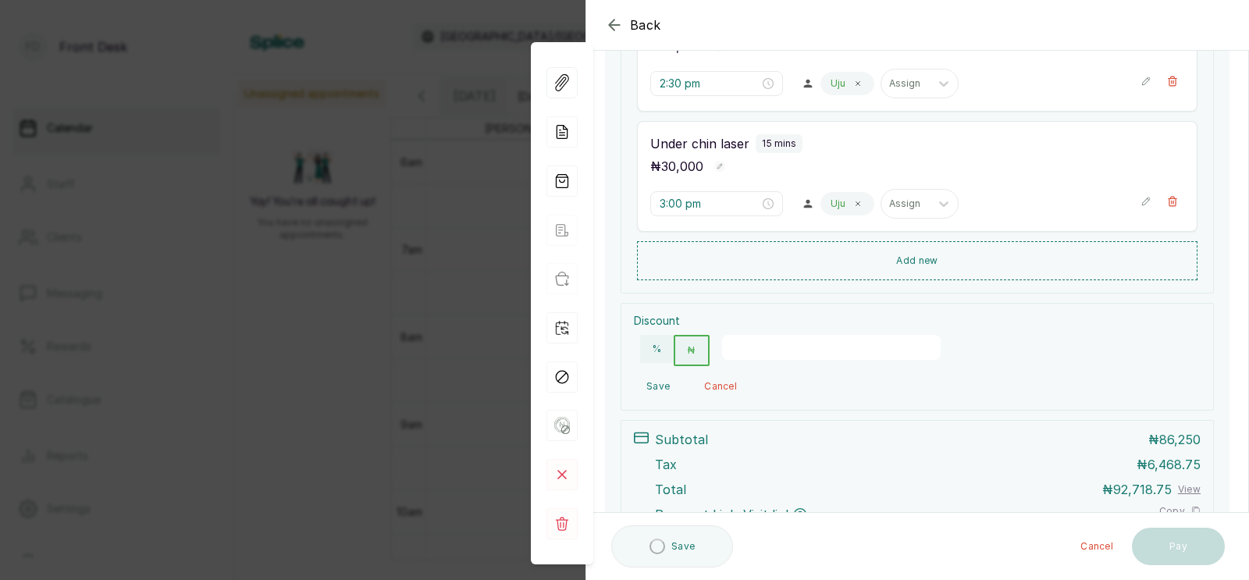
type input "-2"
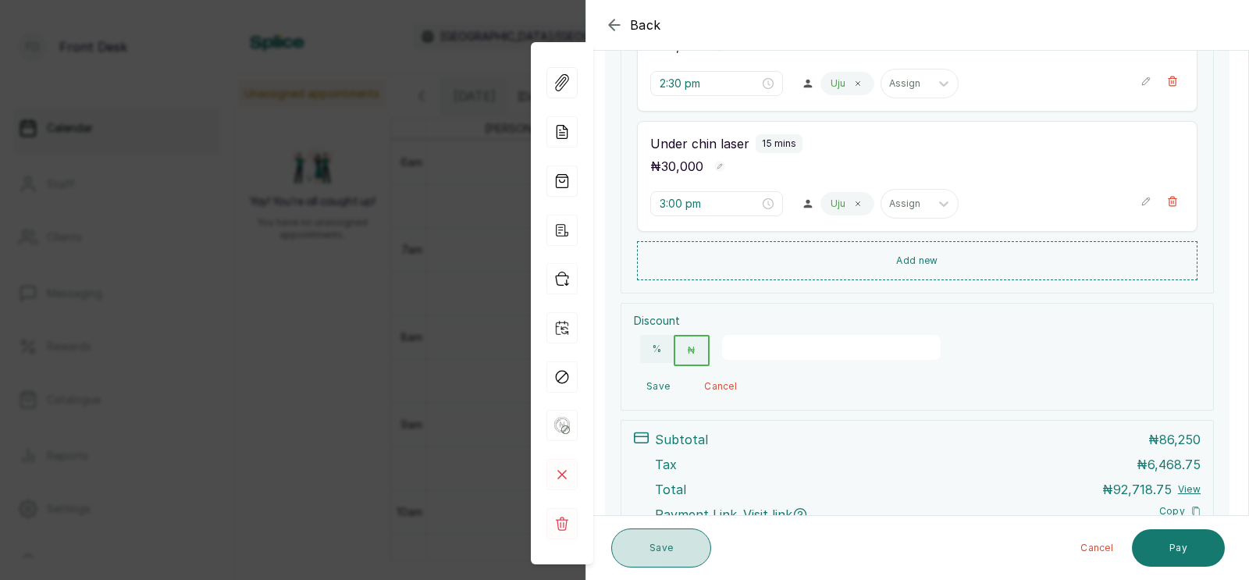
click at [652, 545] on button "Save" at bounding box center [661, 547] width 100 height 39
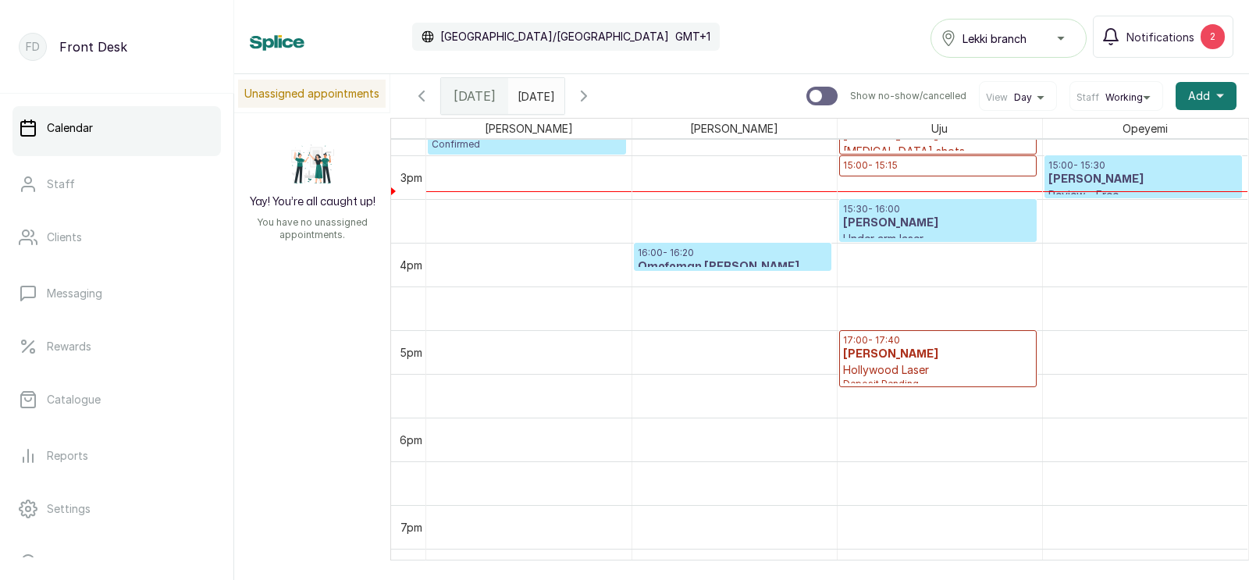
scroll to position [1260, 0]
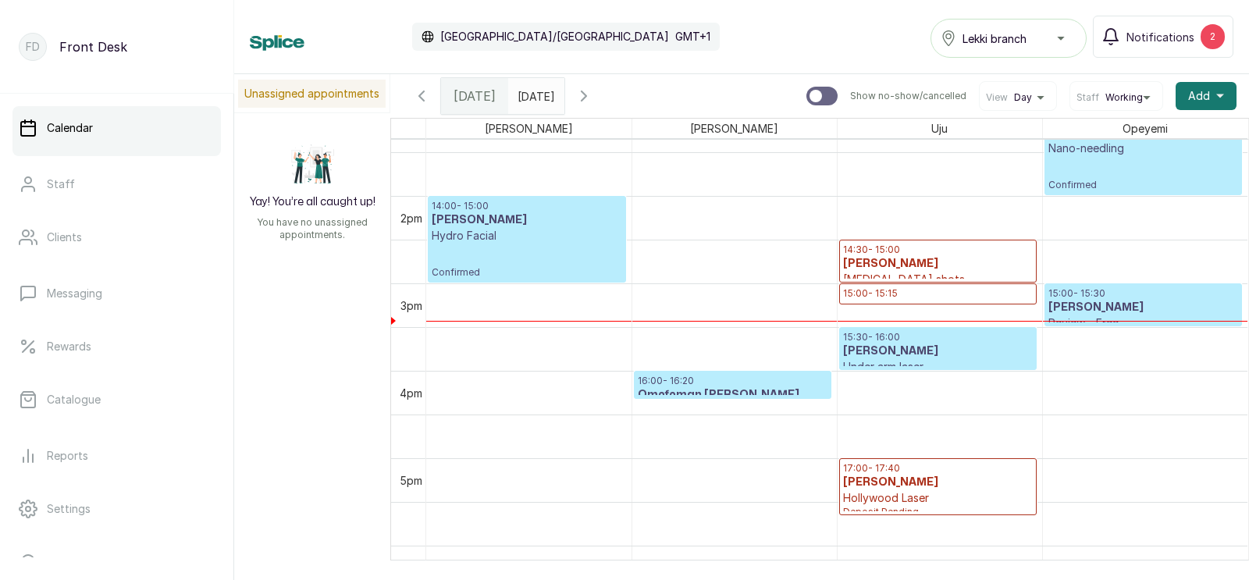
click at [911, 262] on h3 "[PERSON_NAME]" at bounding box center [938, 264] width 190 height 16
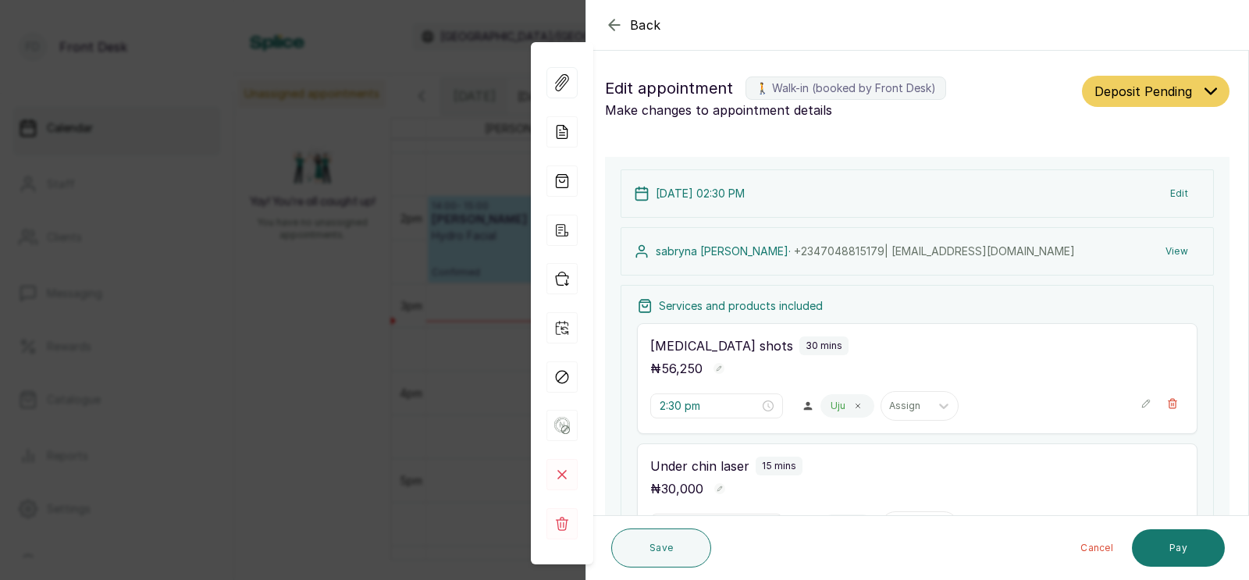
click at [1174, 249] on button "View" at bounding box center [1177, 251] width 48 height 28
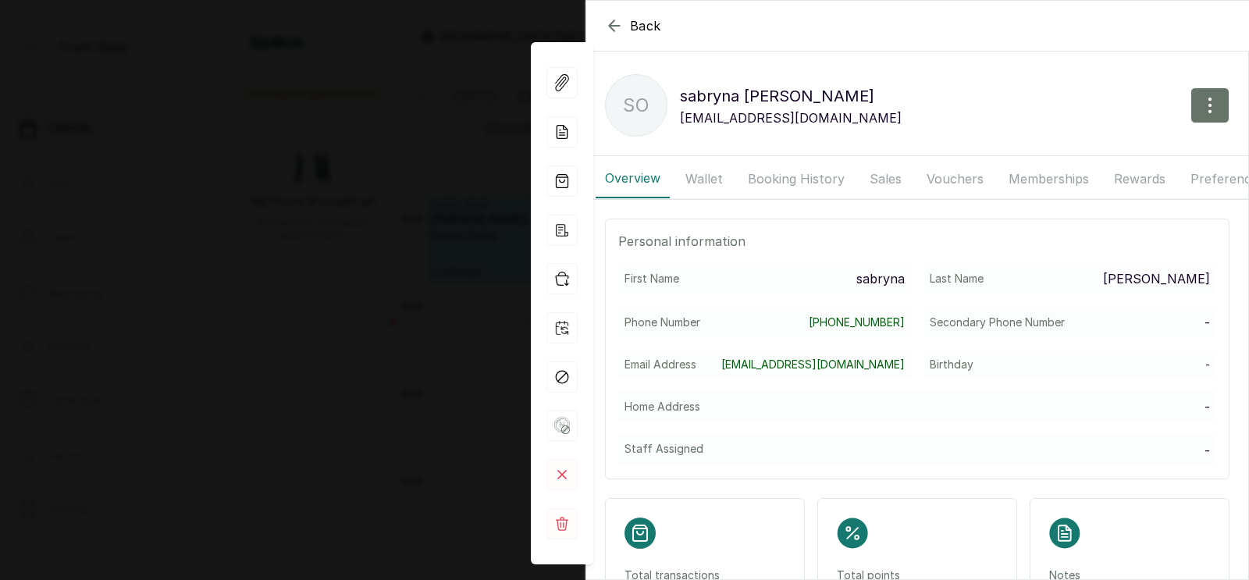
click at [789, 179] on button "Booking History" at bounding box center [795, 178] width 115 height 39
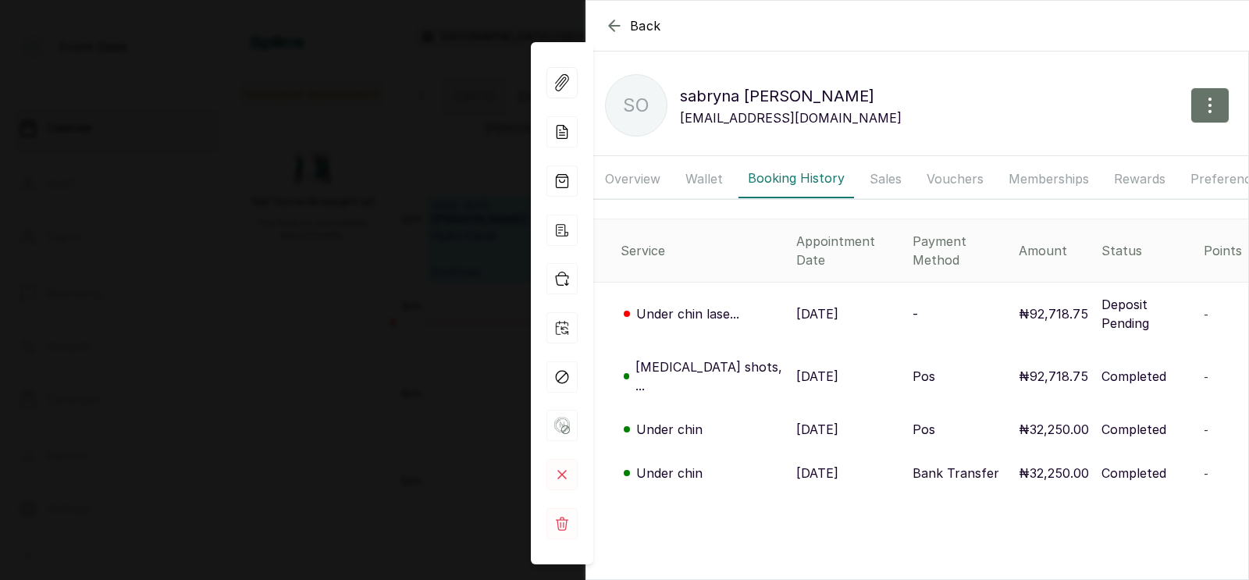
click at [796, 367] on p "[DATE]" at bounding box center [817, 376] width 42 height 19
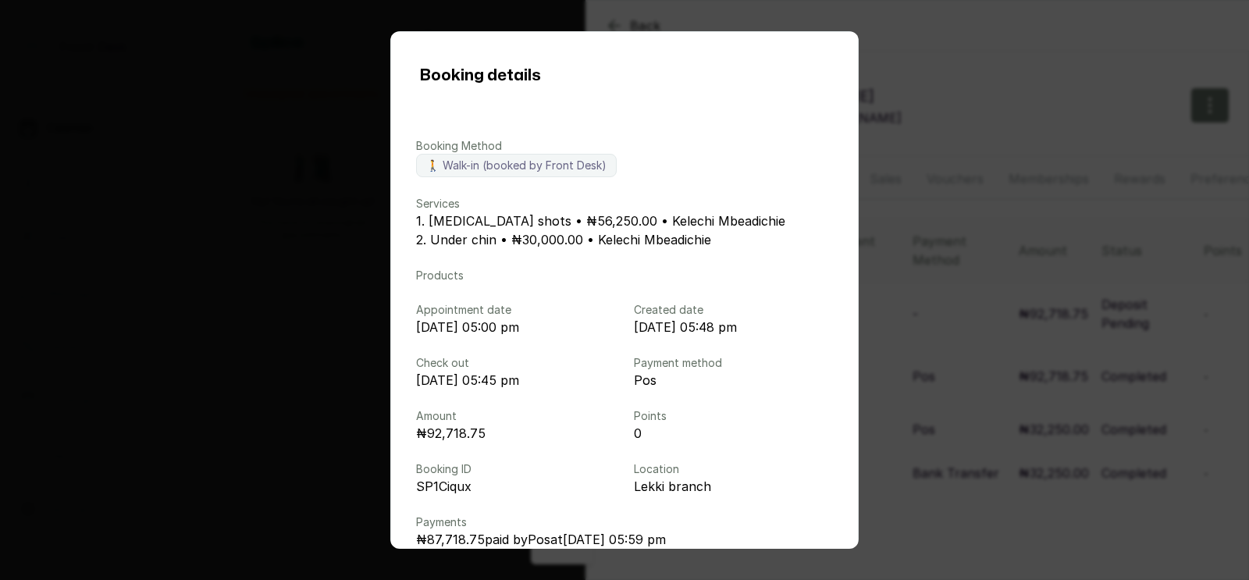
click at [942, 300] on div "Booking details Booking Method 🚶 Walk-in (booked by Front Desk) Services 1. [ME…" at bounding box center [624, 290] width 1249 height 580
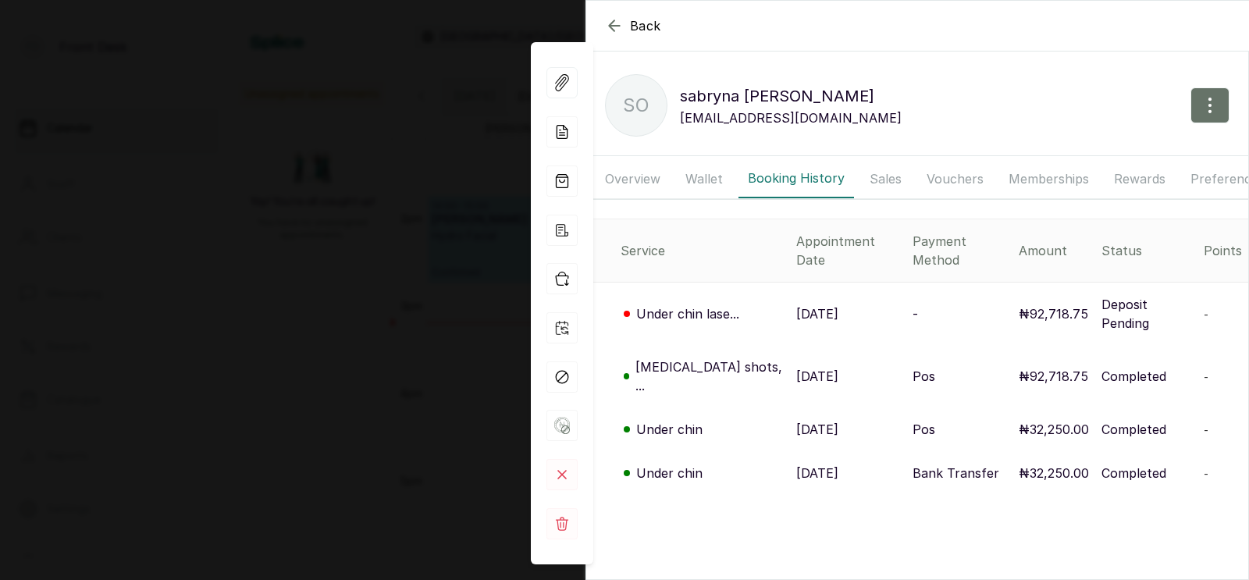
click at [796, 420] on p "[DATE]" at bounding box center [817, 429] width 42 height 19
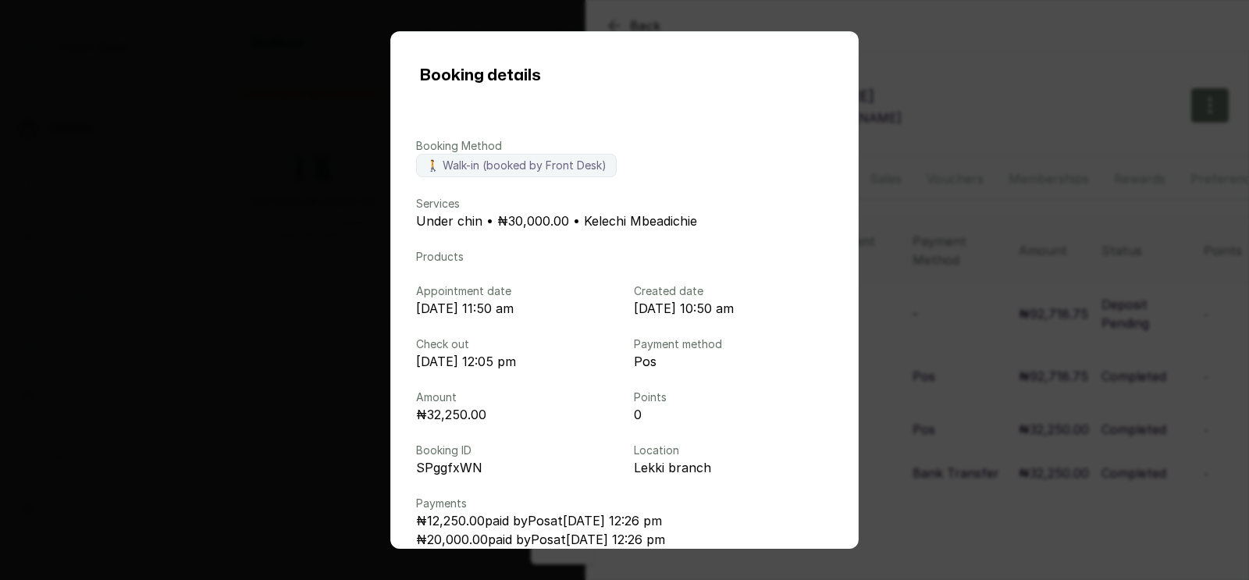
click at [1003, 344] on div "Booking details Booking Method 🚶 Walk-in (booked by Front Desk) Services Under …" at bounding box center [624, 290] width 1249 height 580
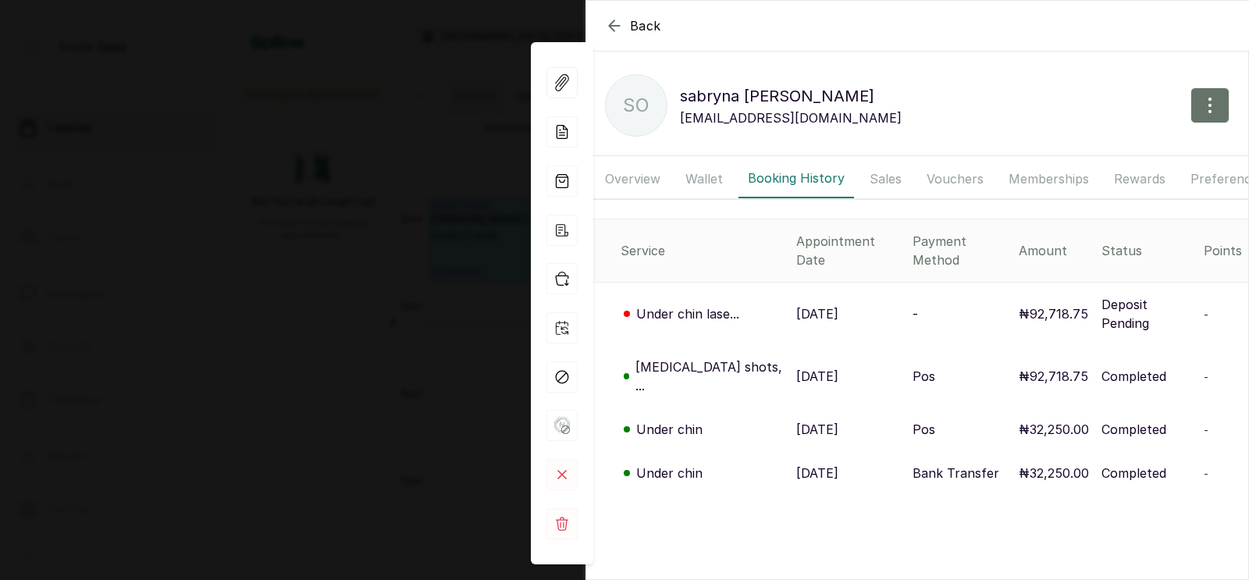
click at [796, 367] on p "[DATE]" at bounding box center [817, 376] width 42 height 19
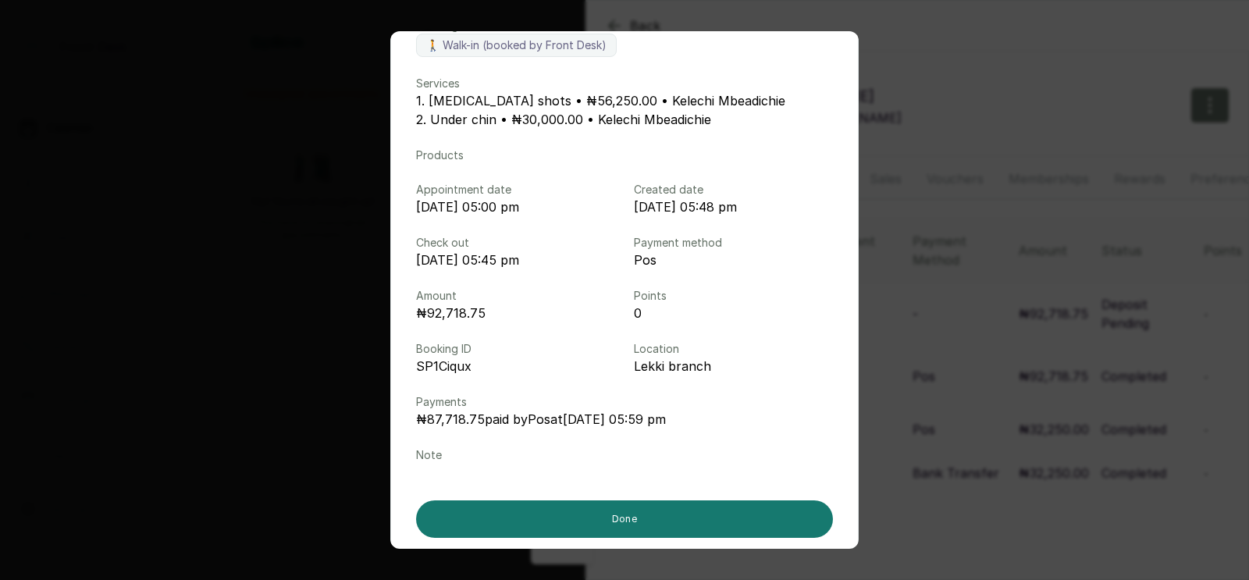
scroll to position [128, 0]
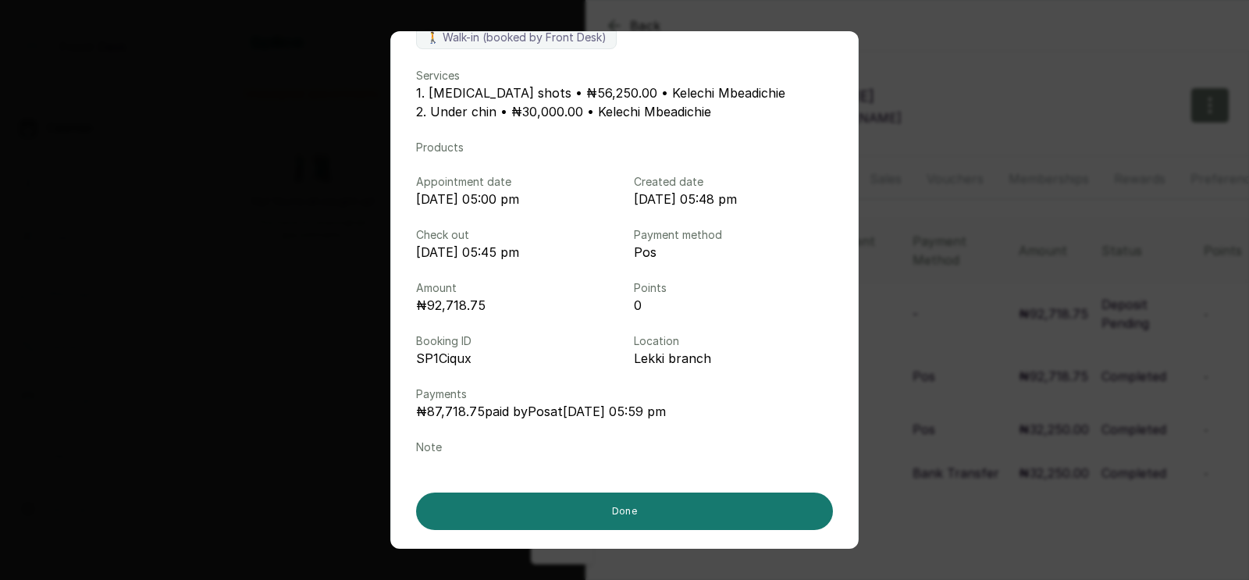
click at [997, 333] on div "Booking details Booking Method 🚶 Walk-in (booked by Front Desk) Services 1. [ME…" at bounding box center [624, 290] width 1249 height 580
